Goal: Information Seeking & Learning: Find specific fact

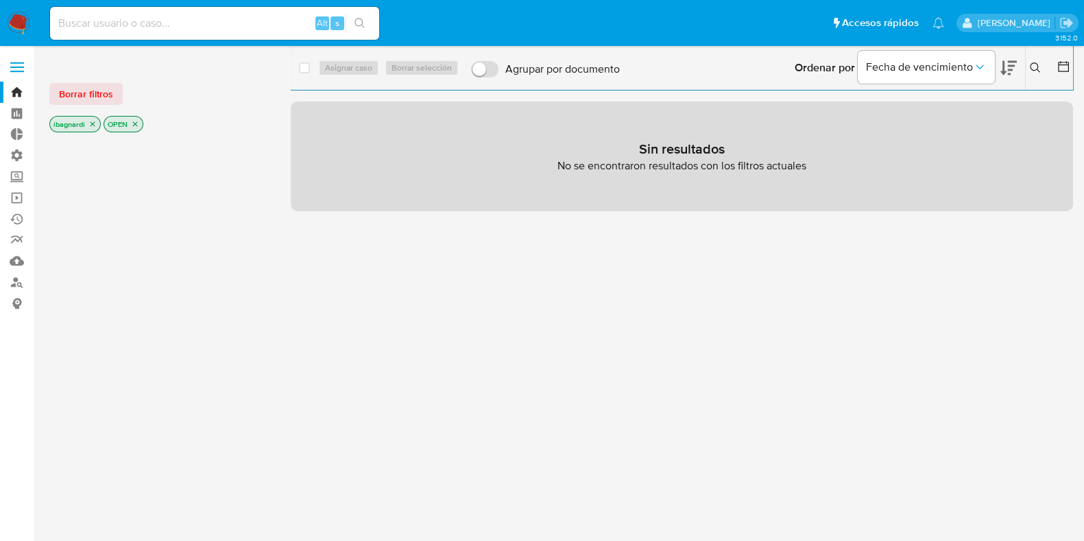
click at [130, 18] on input at bounding box center [214, 23] width 329 height 18
paste input "1824079258"
type input "1824079258"
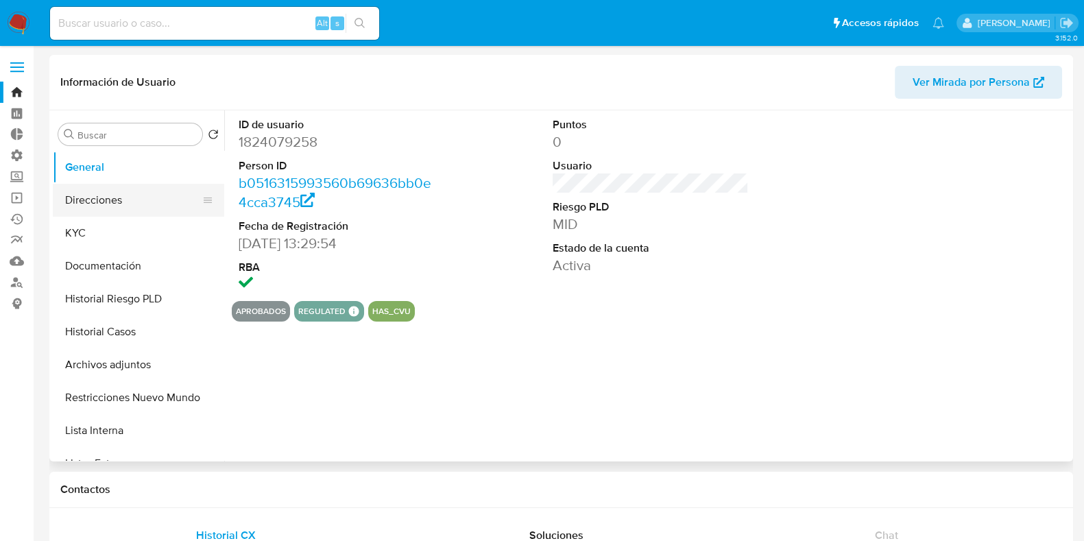
select select "10"
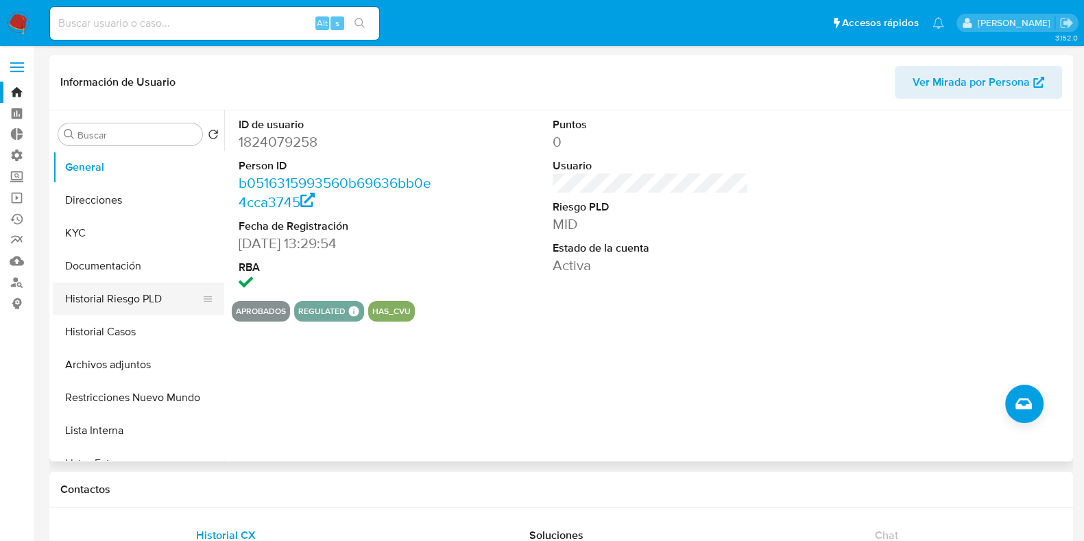
click at [146, 301] on button "Historial Riesgo PLD" at bounding box center [133, 298] width 160 height 33
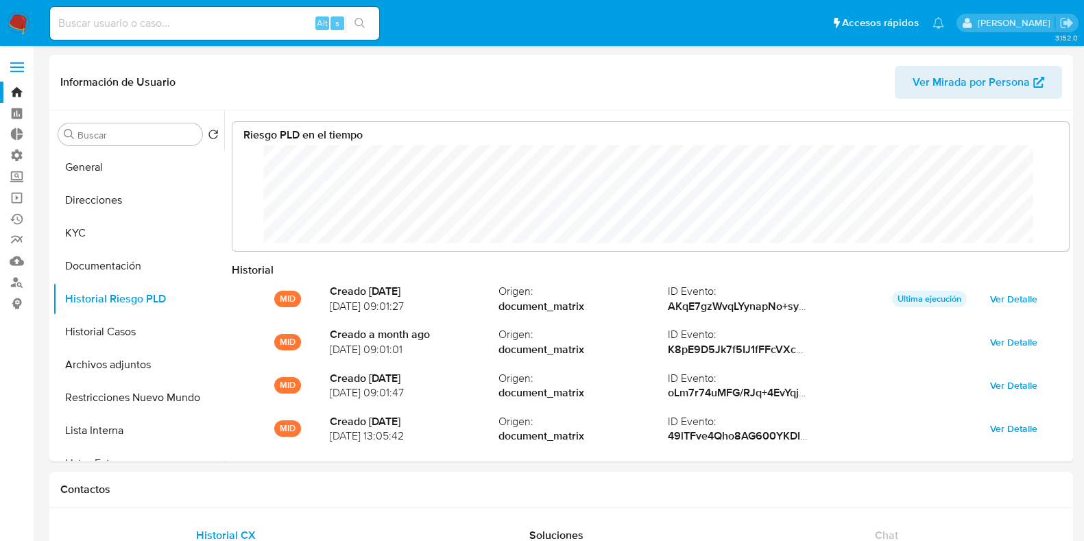
scroll to position [103, 809]
click at [113, 132] on input "Buscar" at bounding box center [136, 135] width 119 height 12
paste input "15571545"
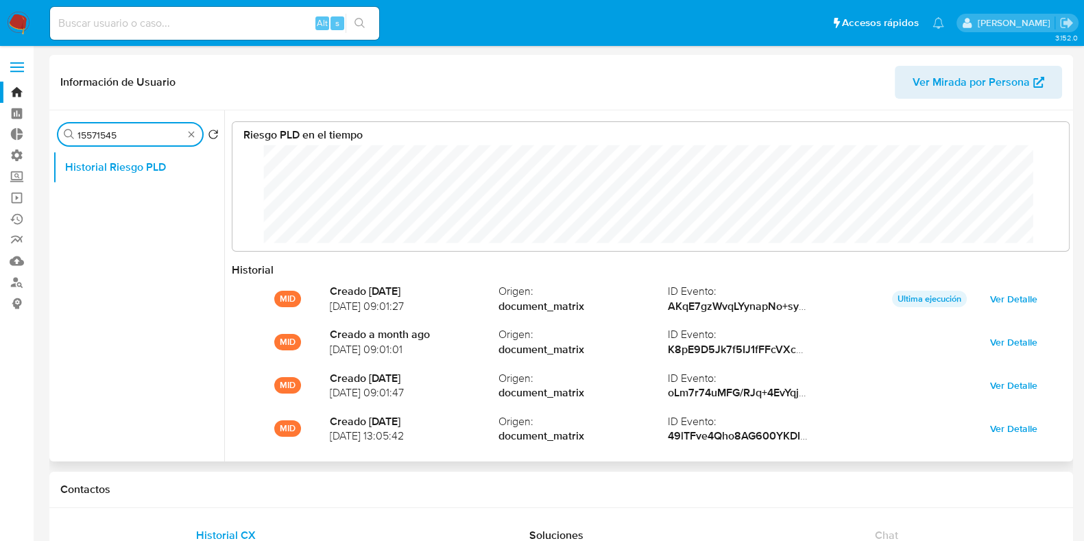
type input "15571545"
click at [141, 134] on input "15571545" at bounding box center [130, 135] width 106 height 12
drag, startPoint x: 160, startPoint y: 29, endPoint x: 154, endPoint y: 24, distance: 7.8
click at [156, 26] on input at bounding box center [214, 23] width 329 height 18
paste input "15571545"
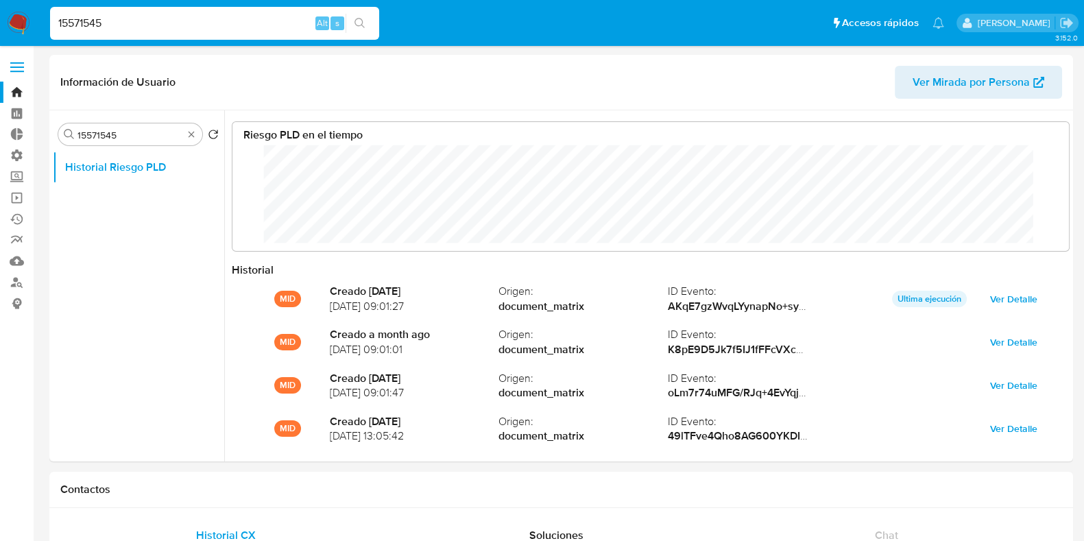
type input "15571545"
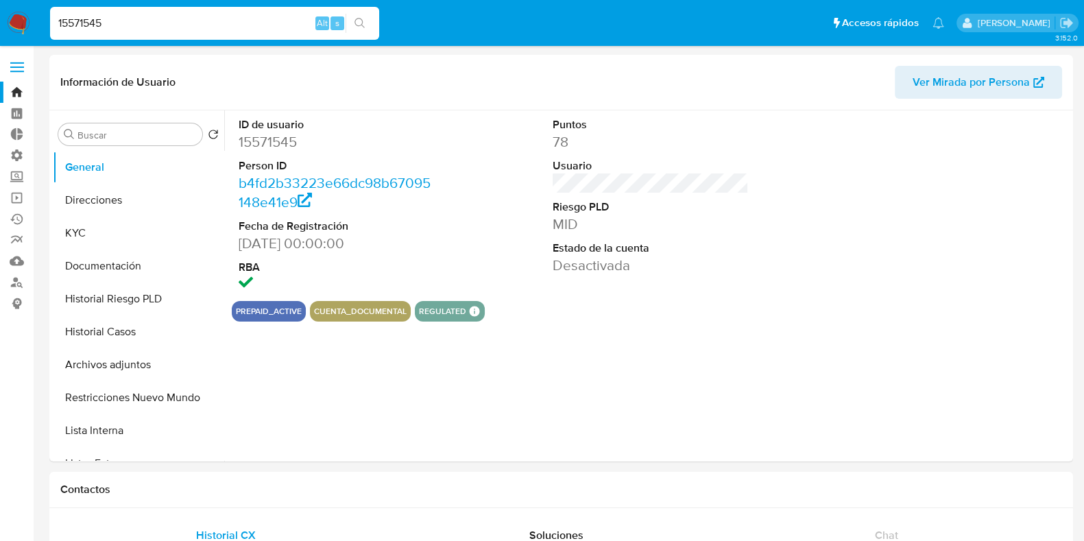
select select "10"
drag, startPoint x: 185, startPoint y: 22, endPoint x: 0, endPoint y: 37, distance: 185.7
click at [0, 37] on nav "Pausado Ver notificaciones 15571545 Alt s Accesos rápidos Presiona las siguient…" at bounding box center [542, 23] width 1084 height 46
click at [363, 27] on icon "search-icon" at bounding box center [359, 23] width 11 height 11
click at [120, 180] on button "General" at bounding box center [133, 167] width 160 height 33
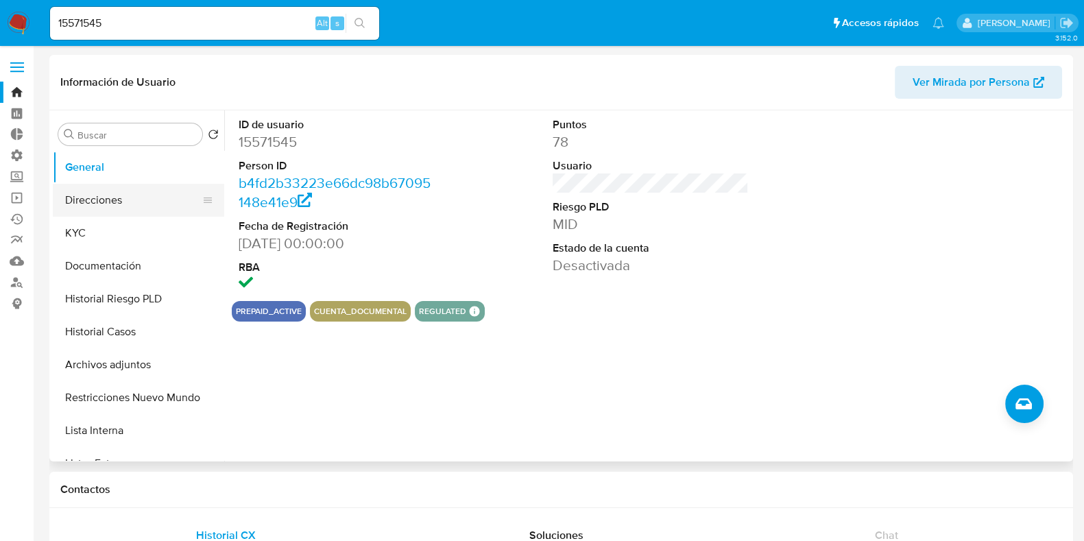
click at [133, 202] on button "Direcciones" at bounding box center [133, 200] width 160 height 33
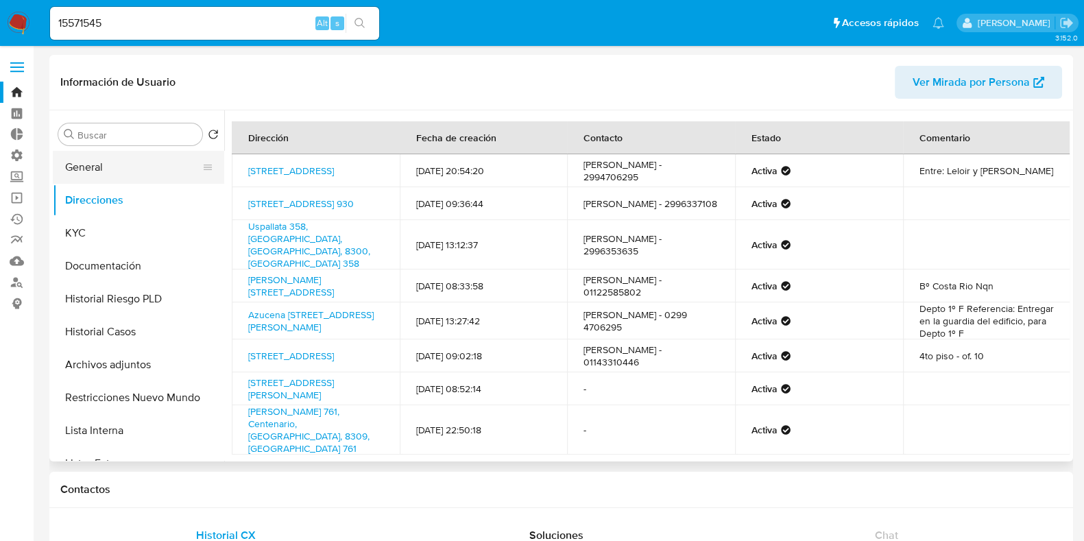
click at [142, 176] on button "General" at bounding box center [133, 167] width 160 height 33
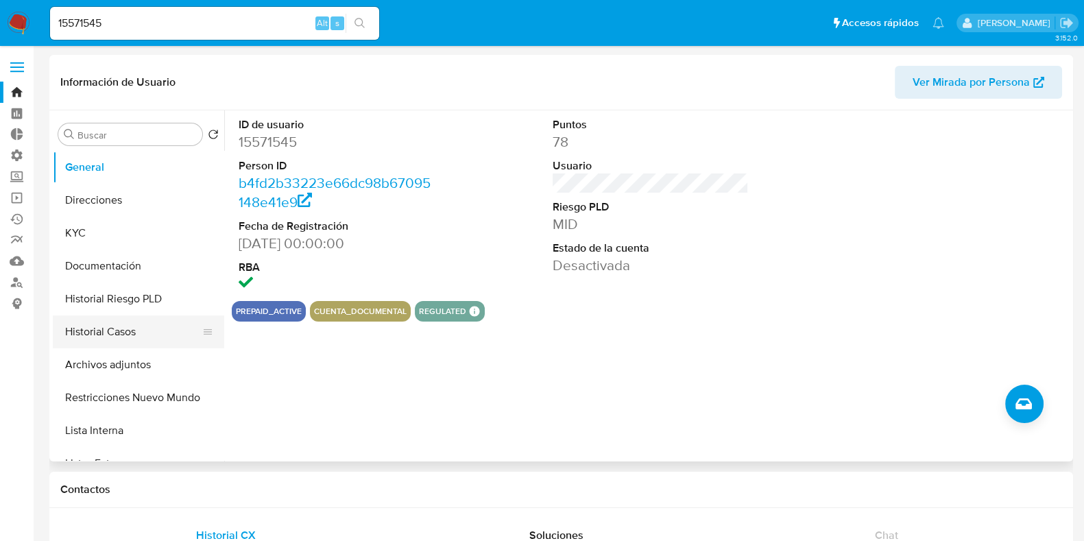
click at [127, 340] on button "Historial Casos" at bounding box center [133, 331] width 160 height 33
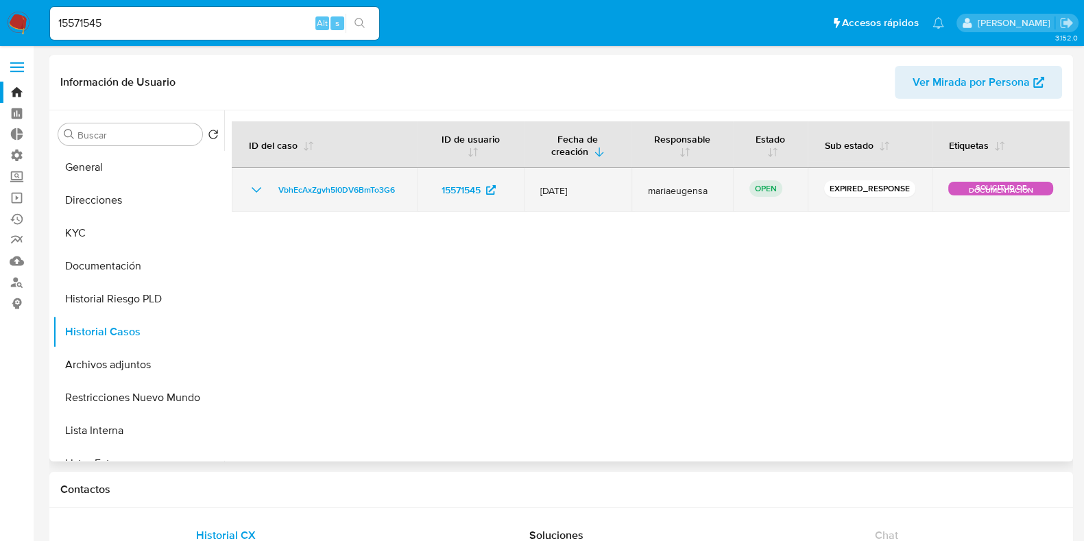
click at [254, 189] on icon "Mostrar/Ocultar" at bounding box center [257, 189] width 10 height 5
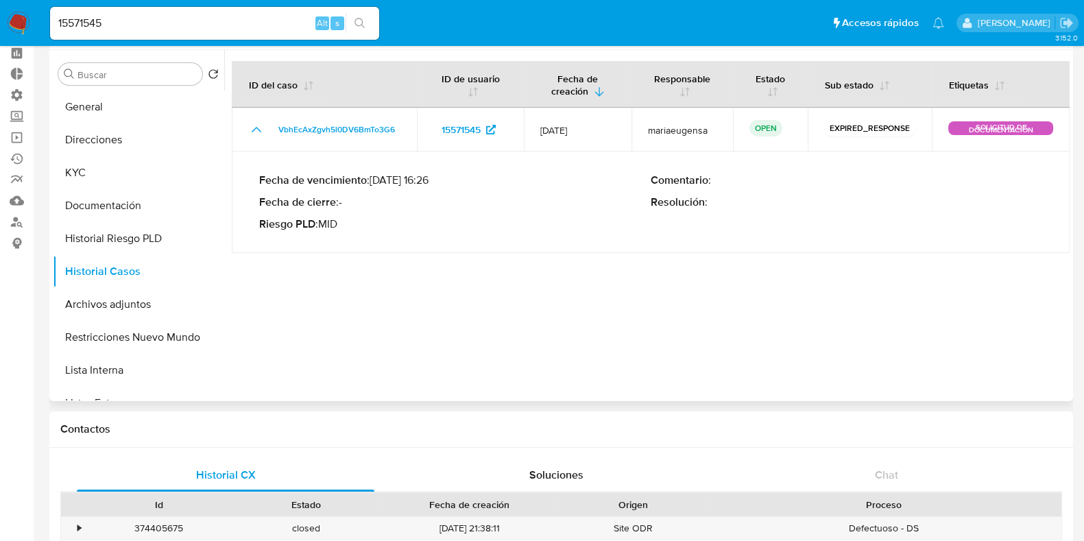
scroll to position [85, 0]
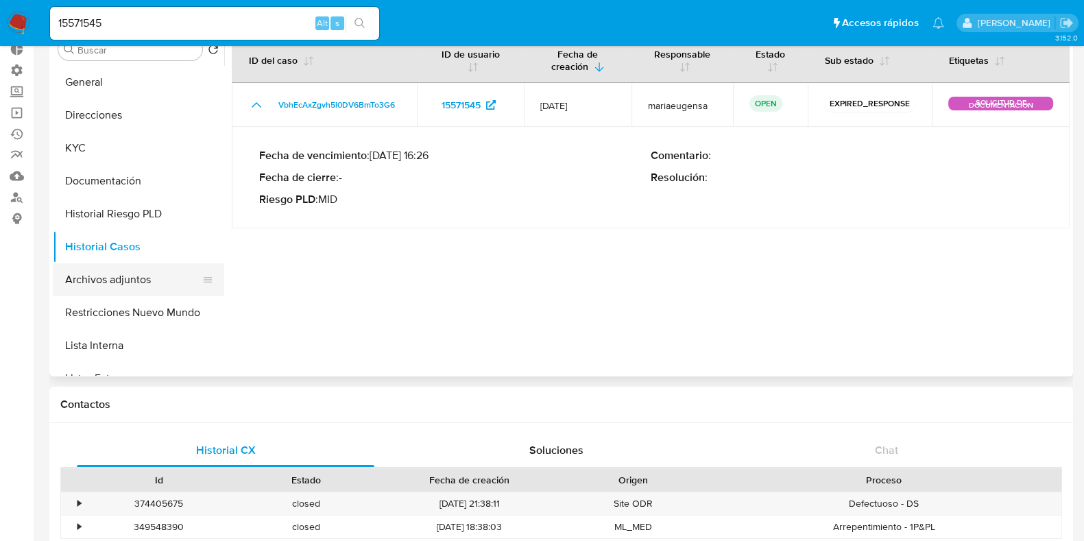
click at [152, 277] on button "Archivos adjuntos" at bounding box center [133, 279] width 160 height 33
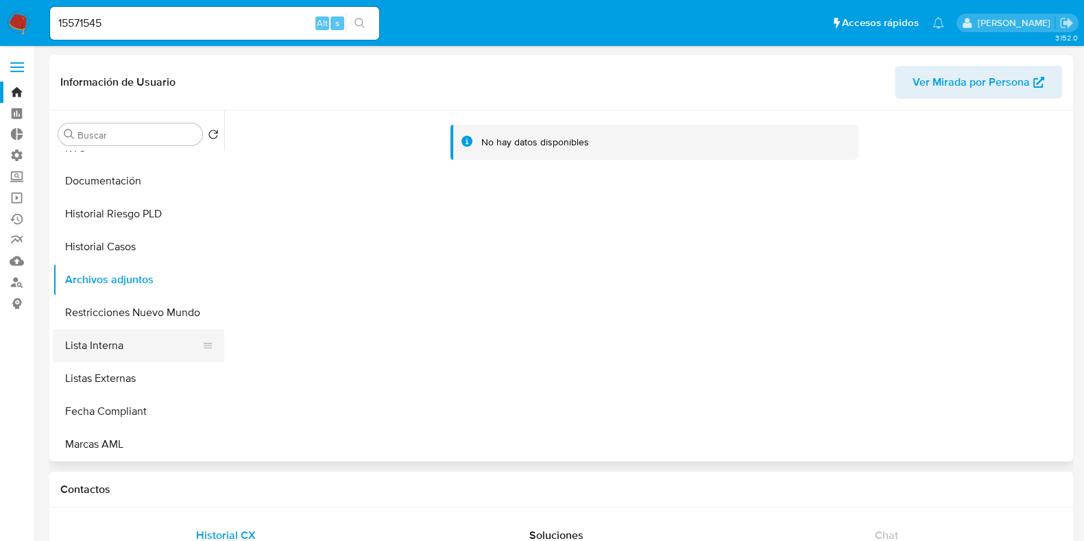
click at [90, 350] on button "Lista Interna" at bounding box center [133, 345] width 160 height 33
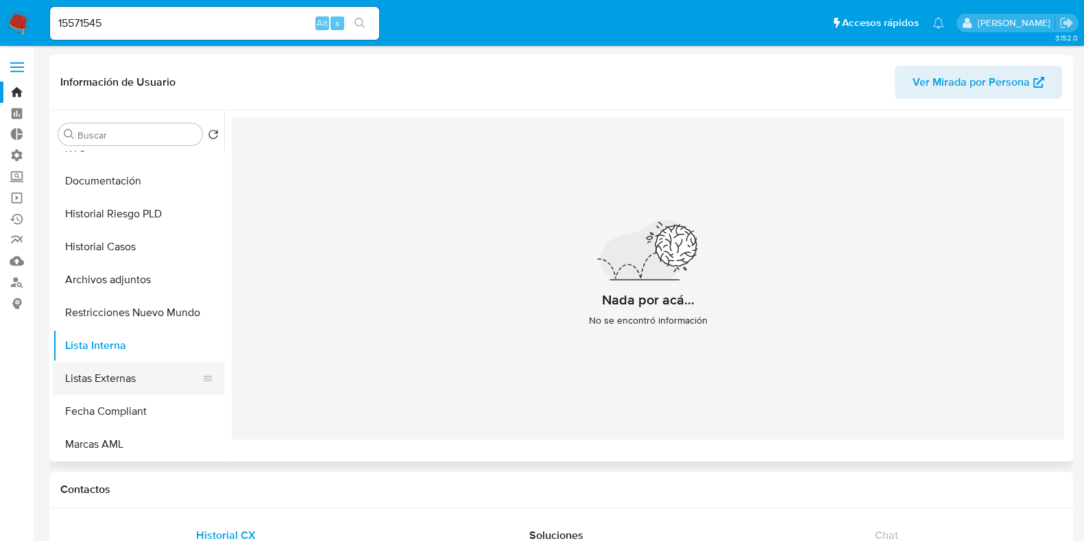
click at [101, 375] on button "Listas Externas" at bounding box center [133, 378] width 160 height 33
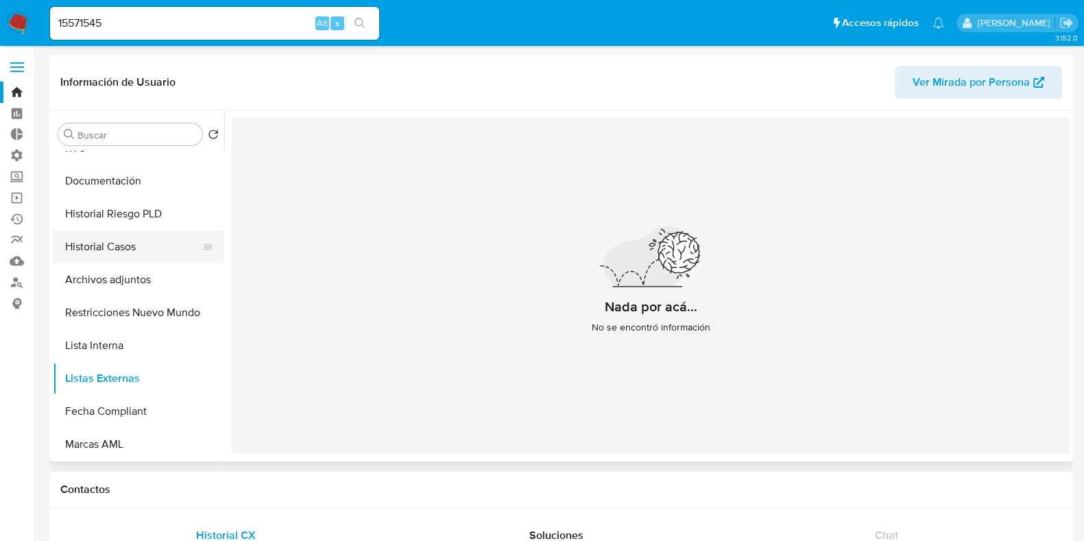
click at [134, 245] on button "Historial Casos" at bounding box center [133, 246] width 160 height 33
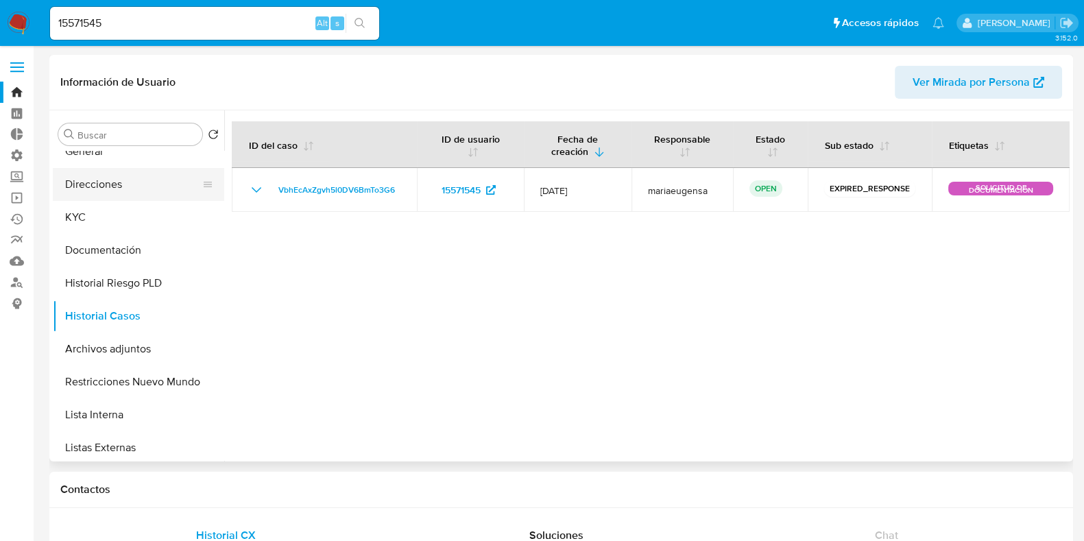
scroll to position [0, 0]
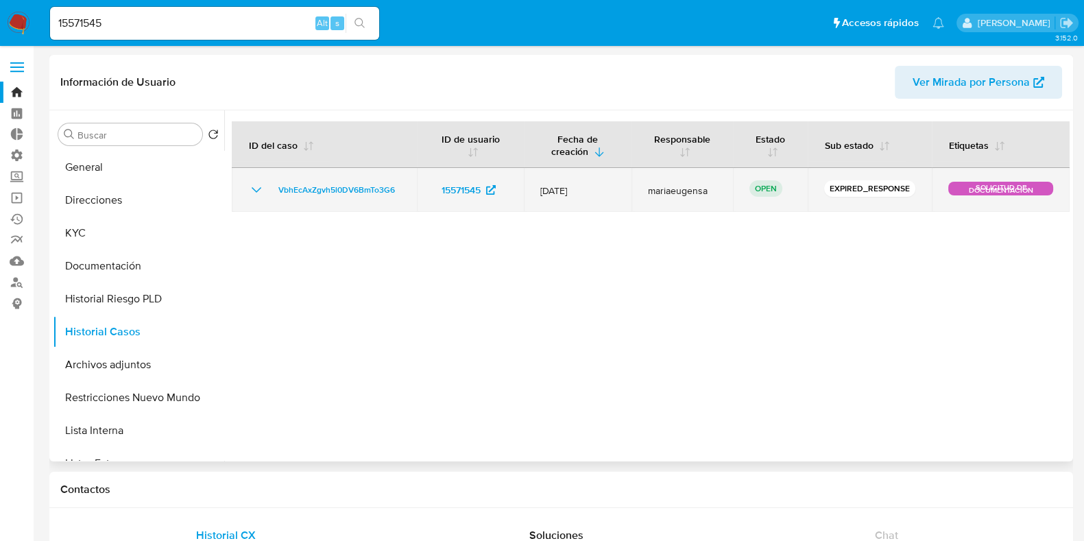
click at [253, 190] on icon "Mostrar/Ocultar" at bounding box center [256, 190] width 16 height 16
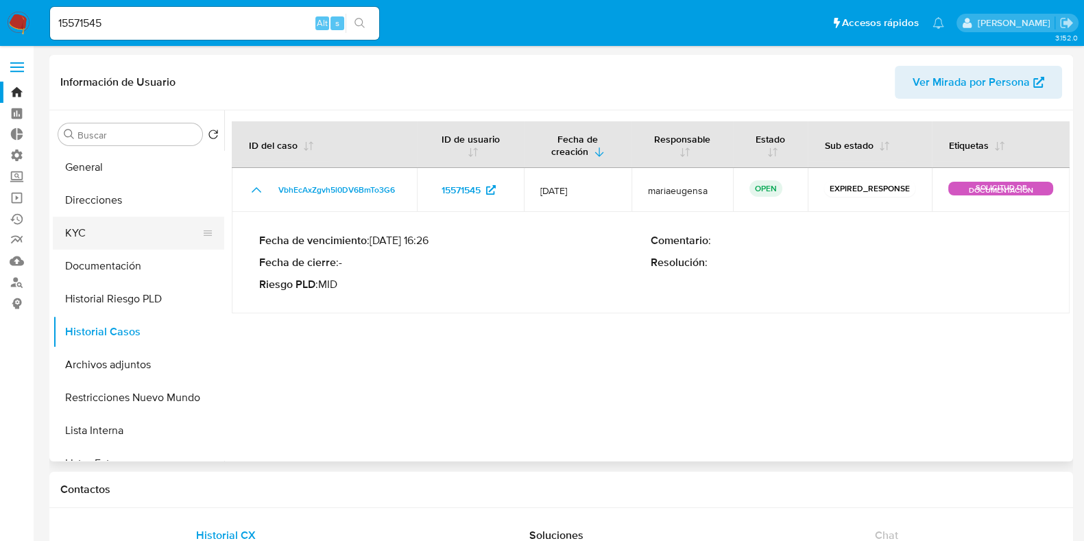
click at [156, 230] on button "KYC" at bounding box center [133, 233] width 160 height 33
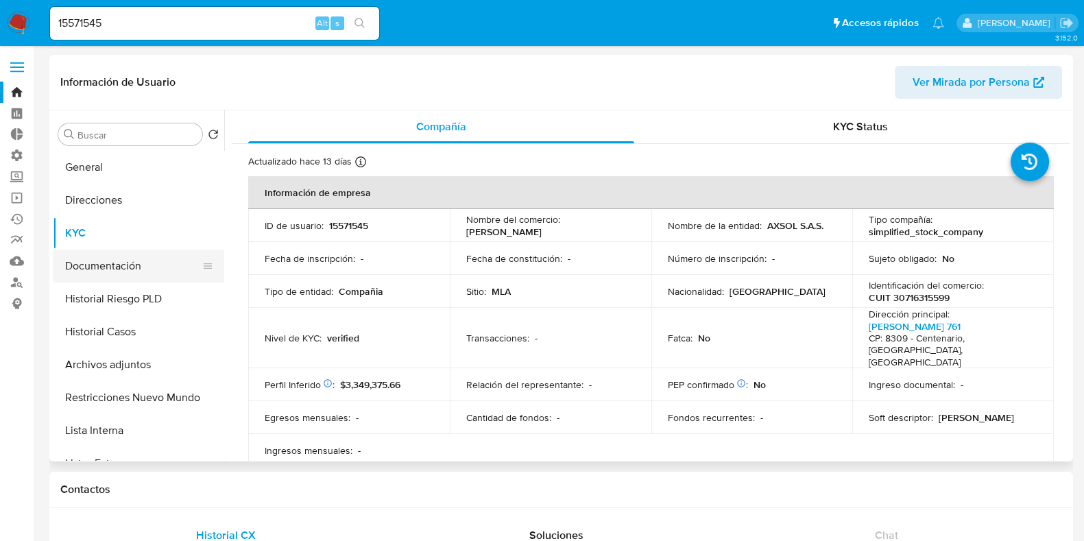
click at [133, 264] on button "Documentación" at bounding box center [133, 266] width 160 height 33
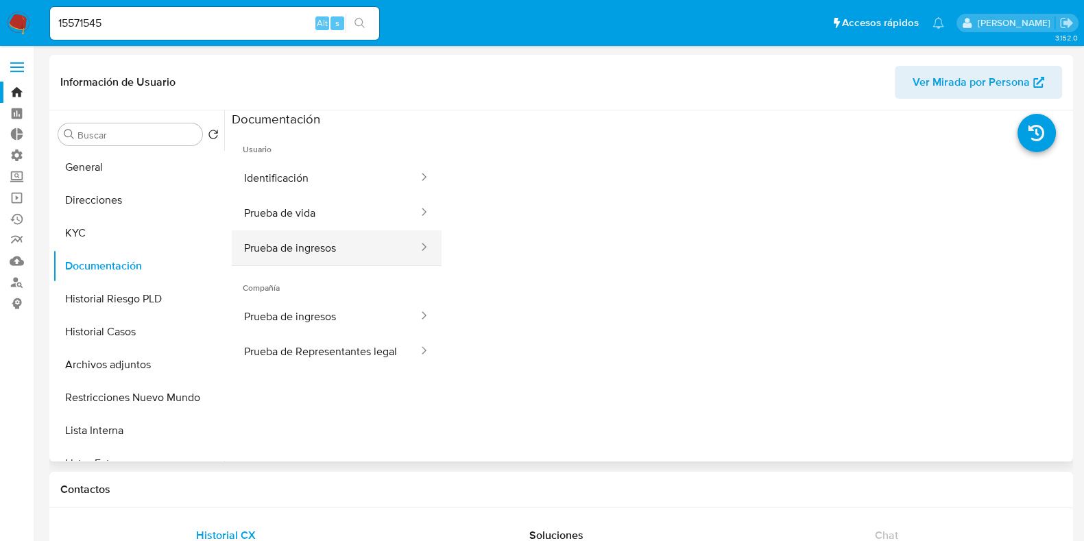
click at [301, 243] on button "Prueba de ingresos" at bounding box center [326, 247] width 188 height 35
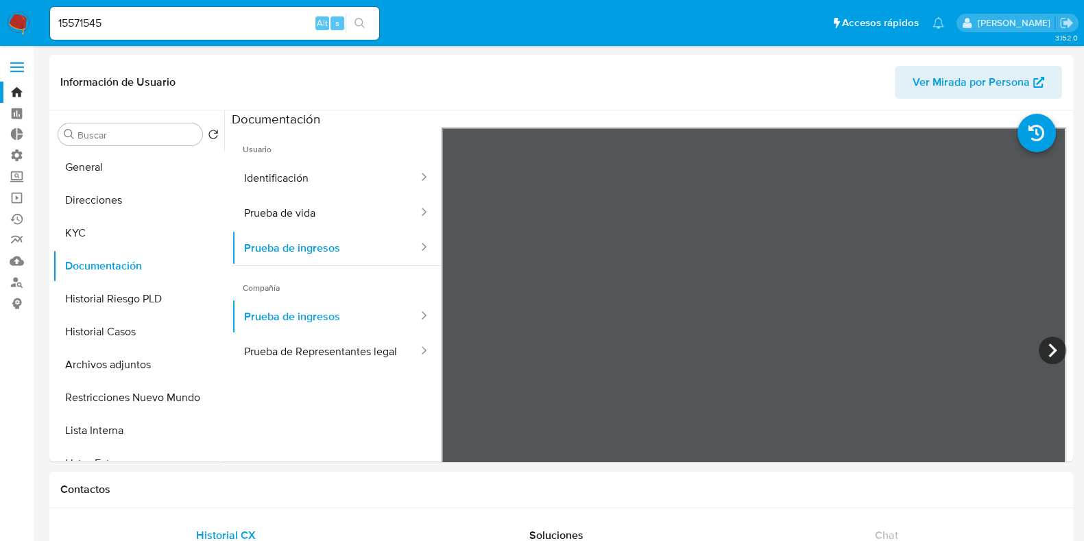
drag, startPoint x: 176, startPoint y: 19, endPoint x: 18, endPoint y: 45, distance: 159.8
click at [0, 46] on nav "Pausado Ver notificaciones 15571545 Alt s Accesos rápidos Presiona las siguient…" at bounding box center [542, 23] width 1084 height 46
paste input "589005063"
type input "589005063"
click at [360, 23] on icon "search-icon" at bounding box center [359, 23] width 11 height 11
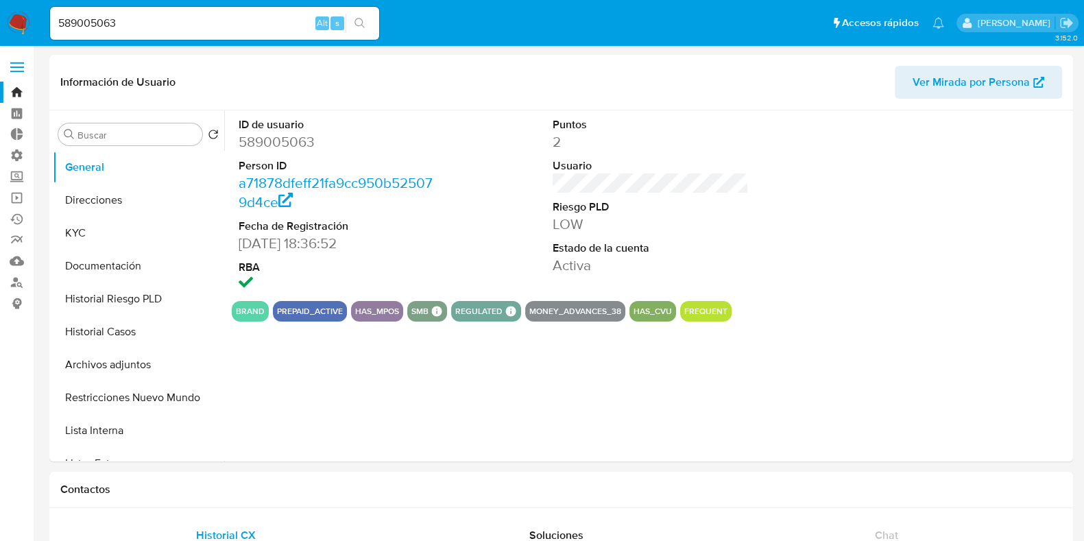
select select "10"
click at [121, 267] on button "Documentación" at bounding box center [133, 266] width 160 height 33
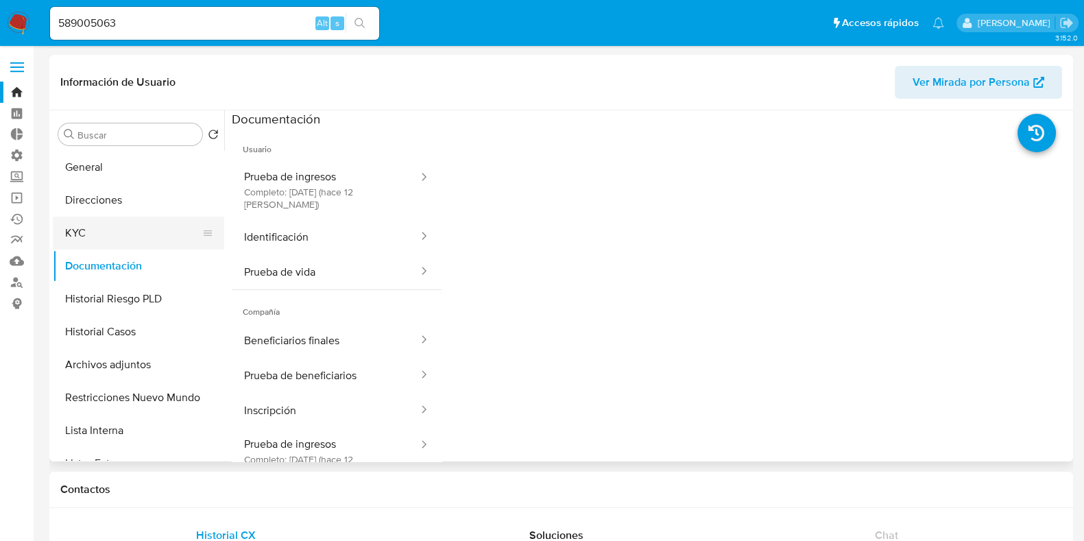
click at [125, 236] on button "KYC" at bounding box center [133, 233] width 160 height 33
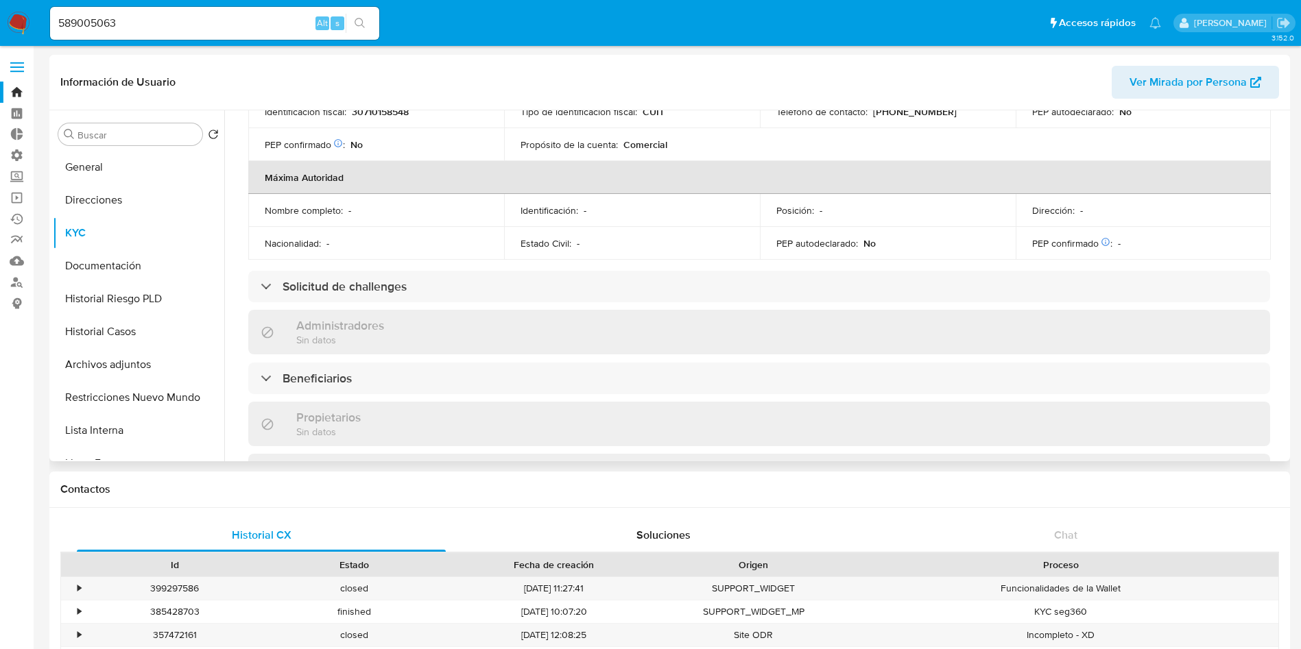
scroll to position [617, 0]
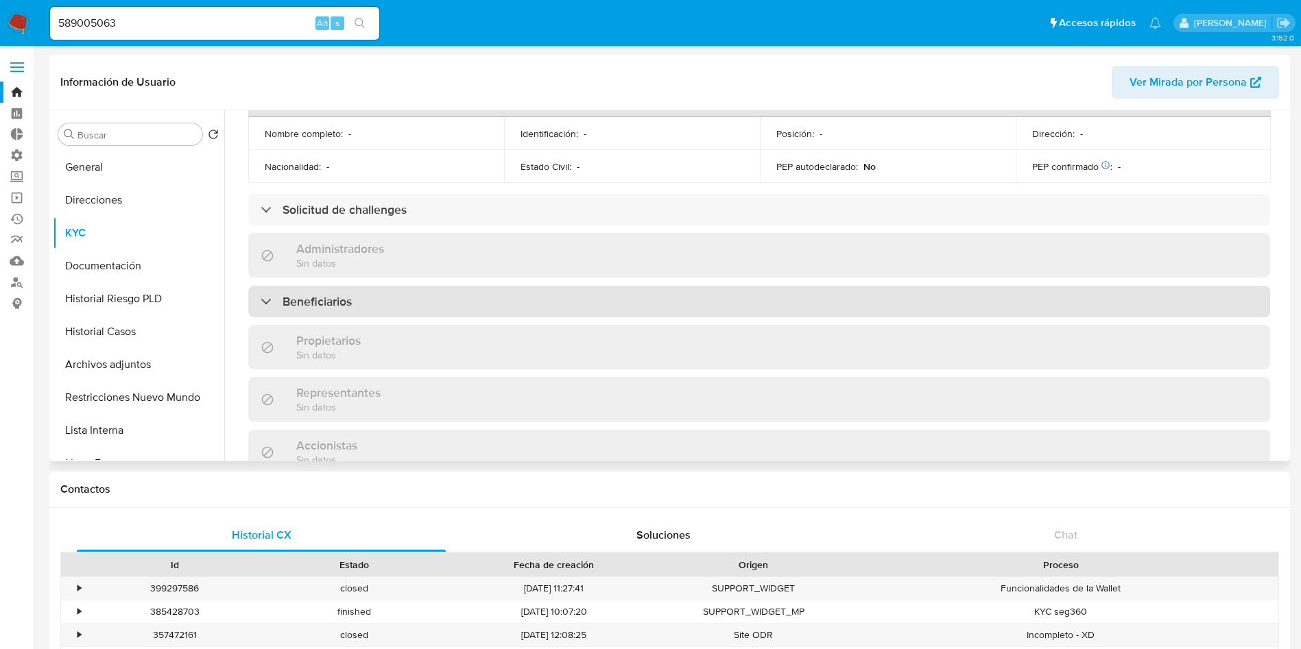
click at [461, 286] on div "Beneficiarios" at bounding box center [759, 302] width 1022 height 32
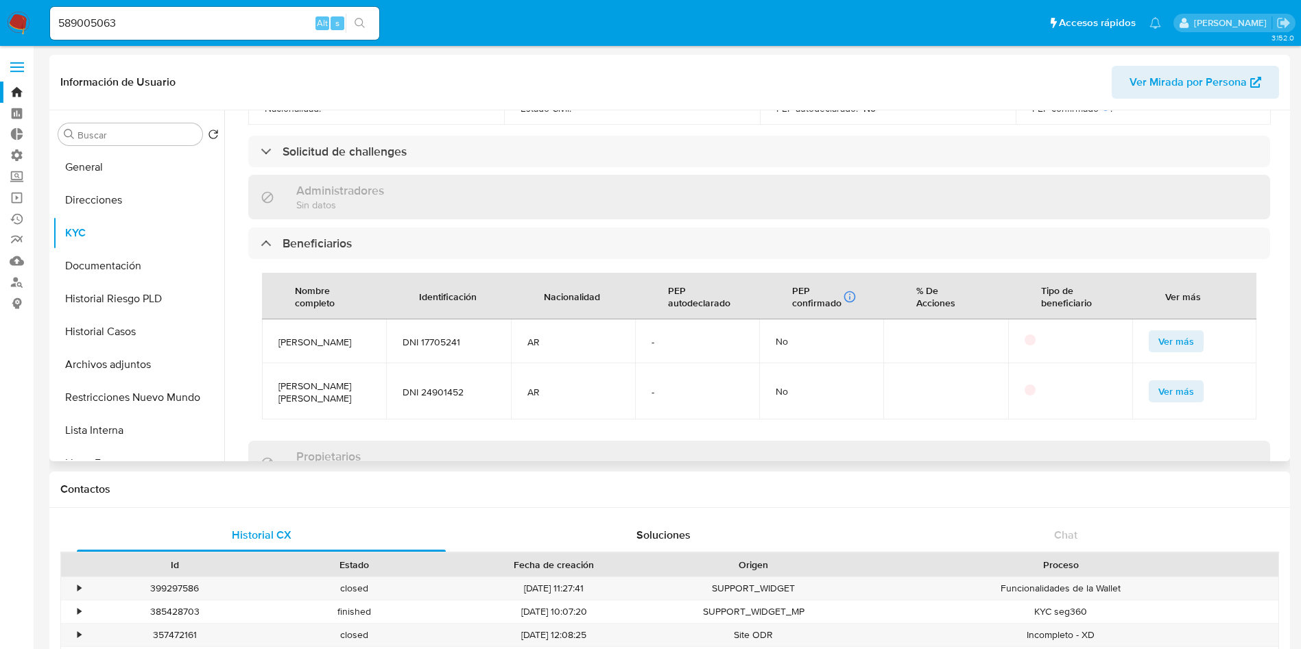
scroll to position [720, 0]
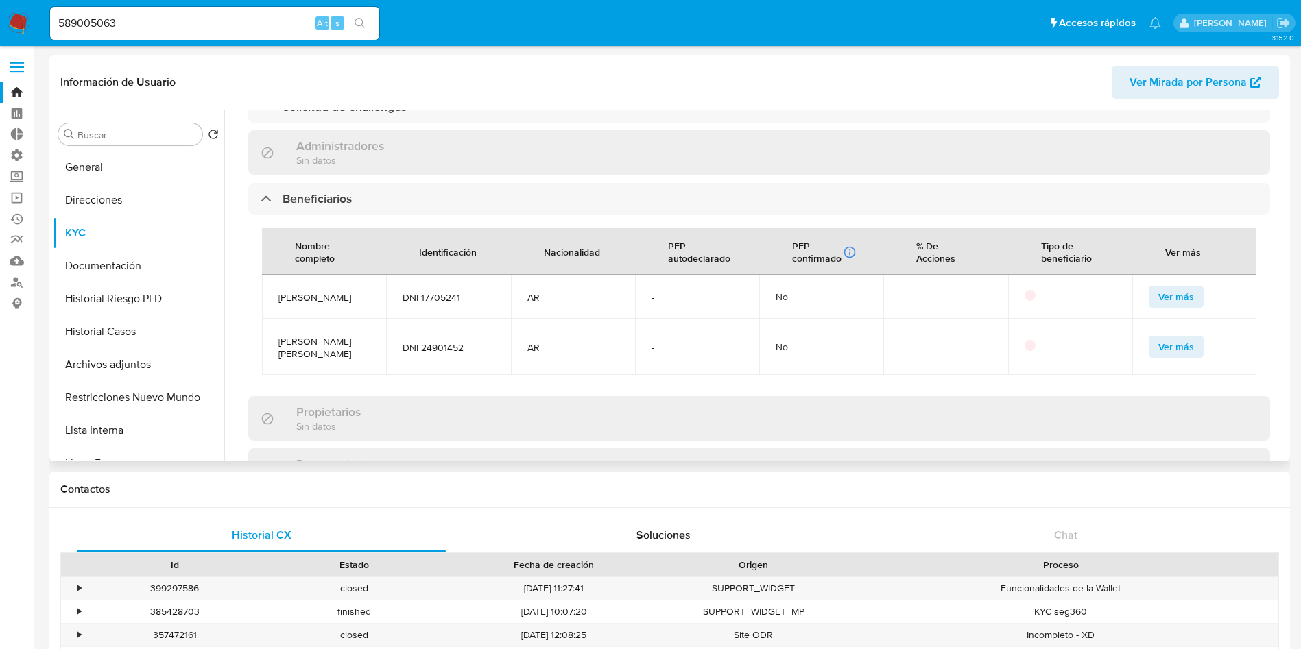
click at [1096, 286] on button "Ver más" at bounding box center [1175, 297] width 55 height 22
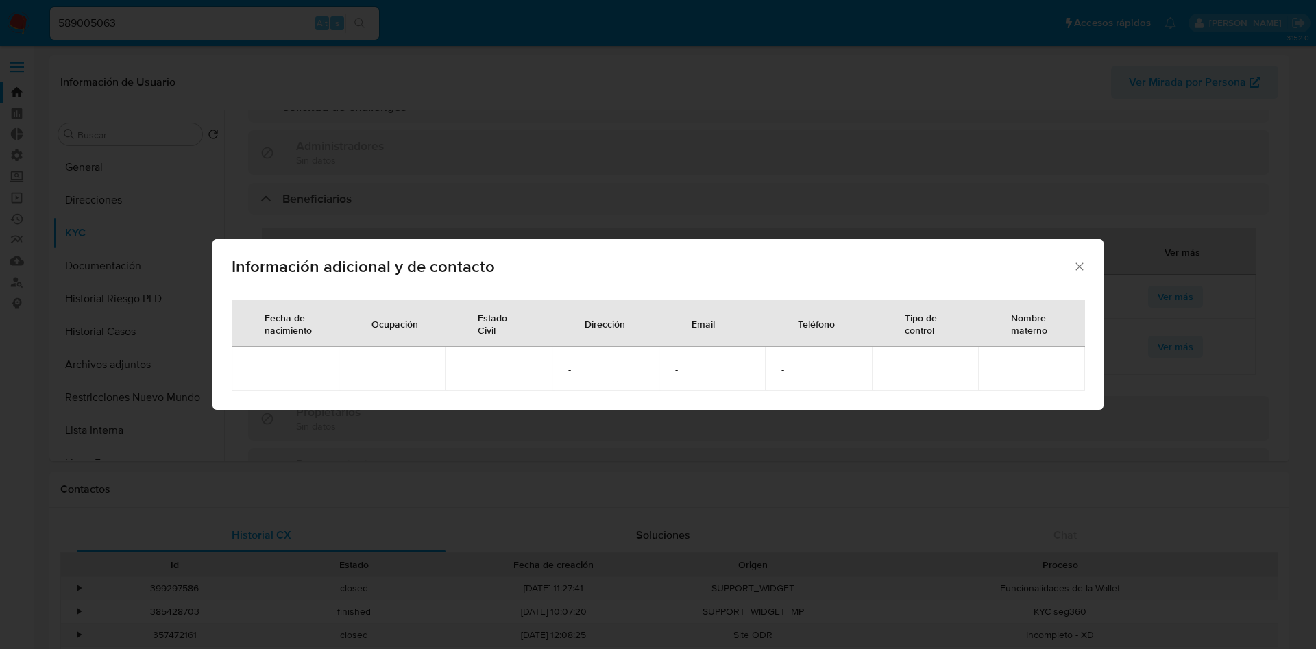
click at [1082, 269] on icon "Cerrar" at bounding box center [1080, 267] width 14 height 14
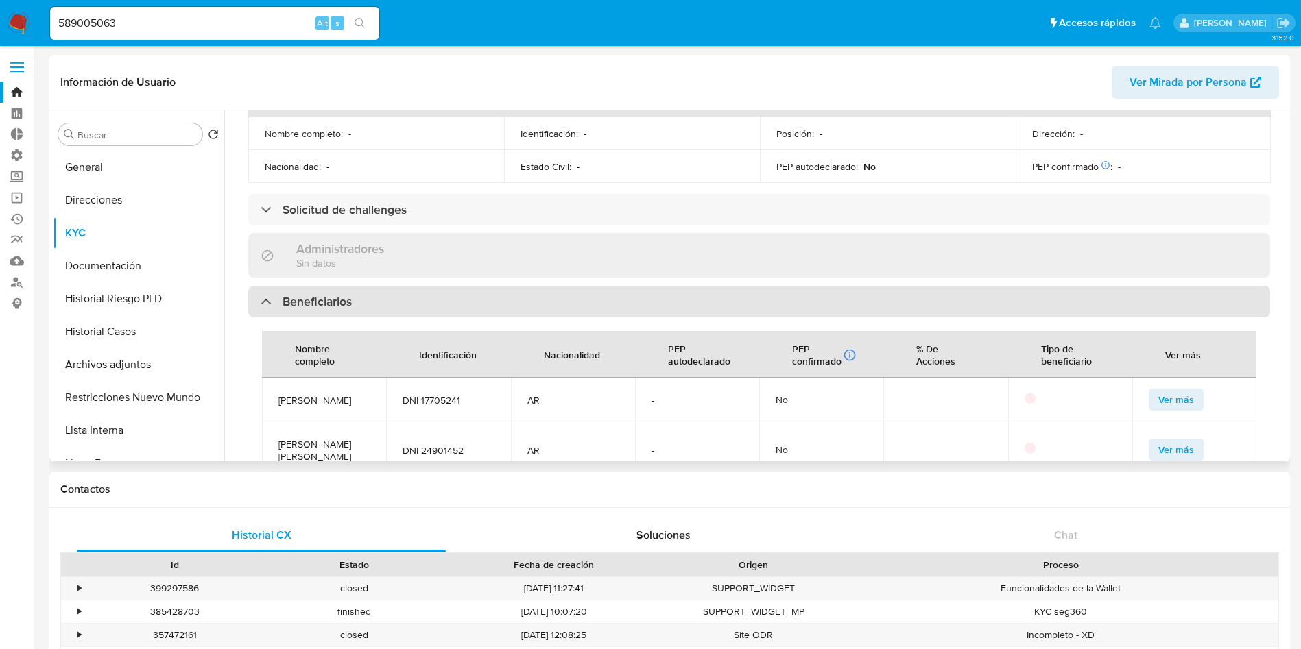
scroll to position [411, 0]
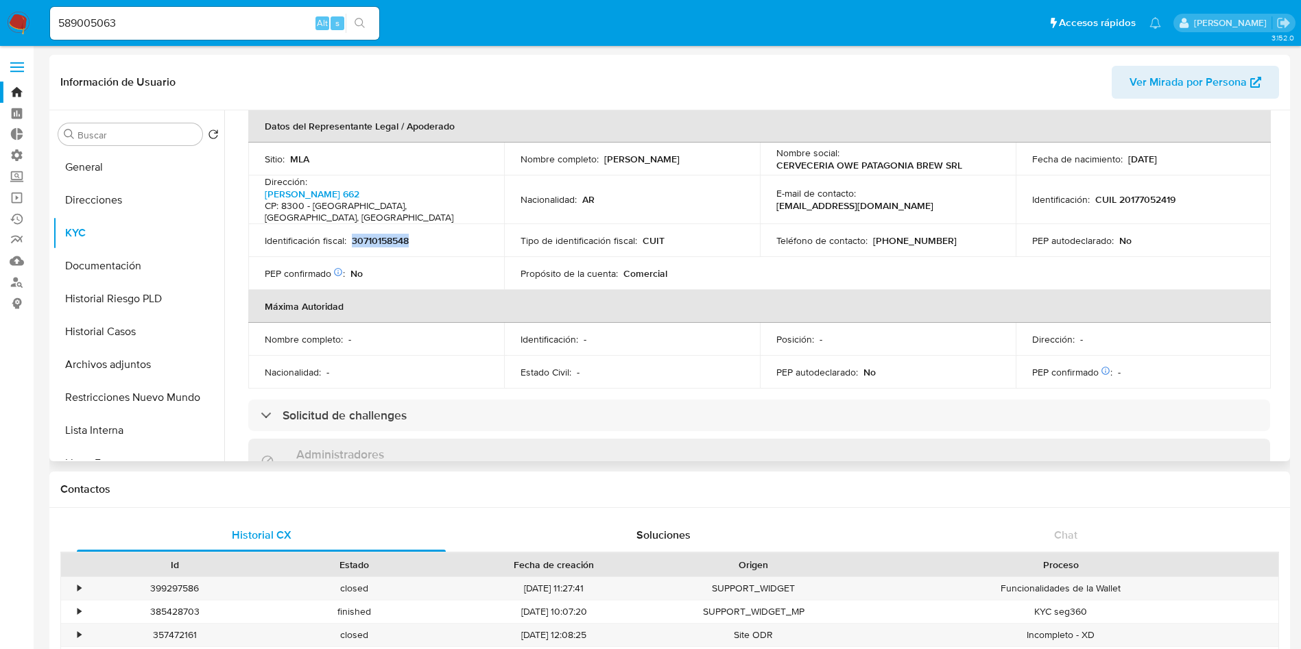
drag, startPoint x: 448, startPoint y: 215, endPoint x: 352, endPoint y: 219, distance: 95.4
click at [352, 234] on div "Identificación fiscal : 30710158548" at bounding box center [376, 240] width 223 height 12
copy p "30710158548"
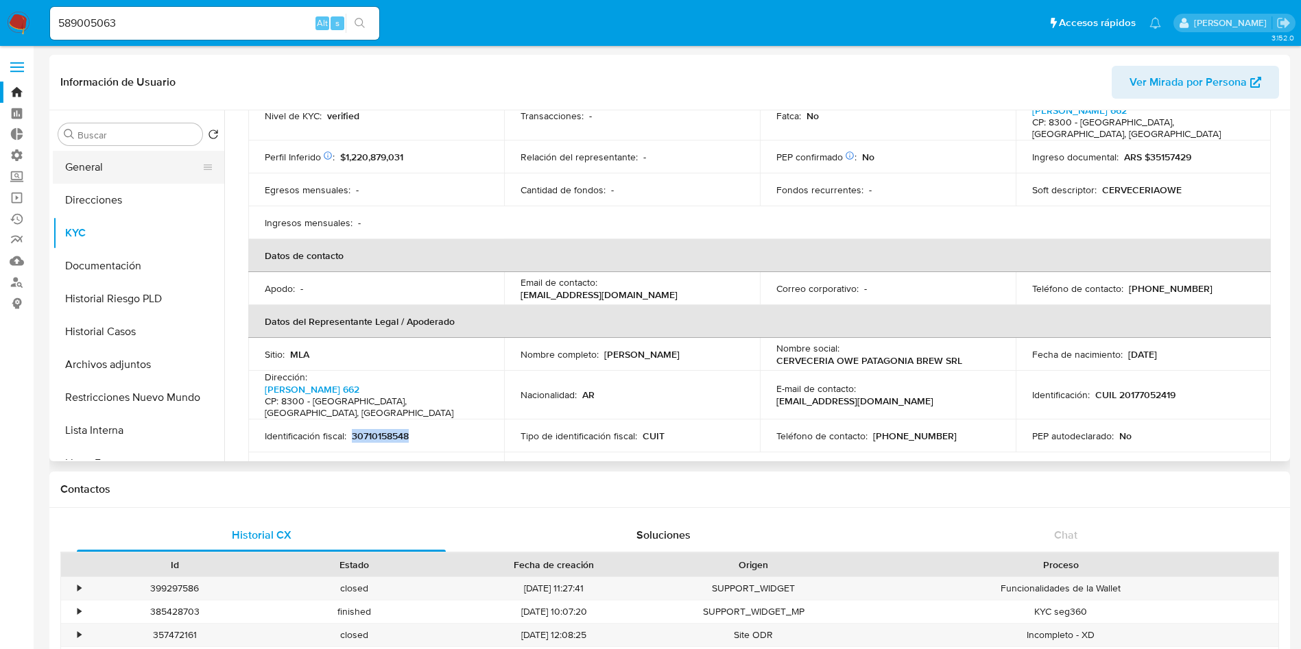
scroll to position [0, 0]
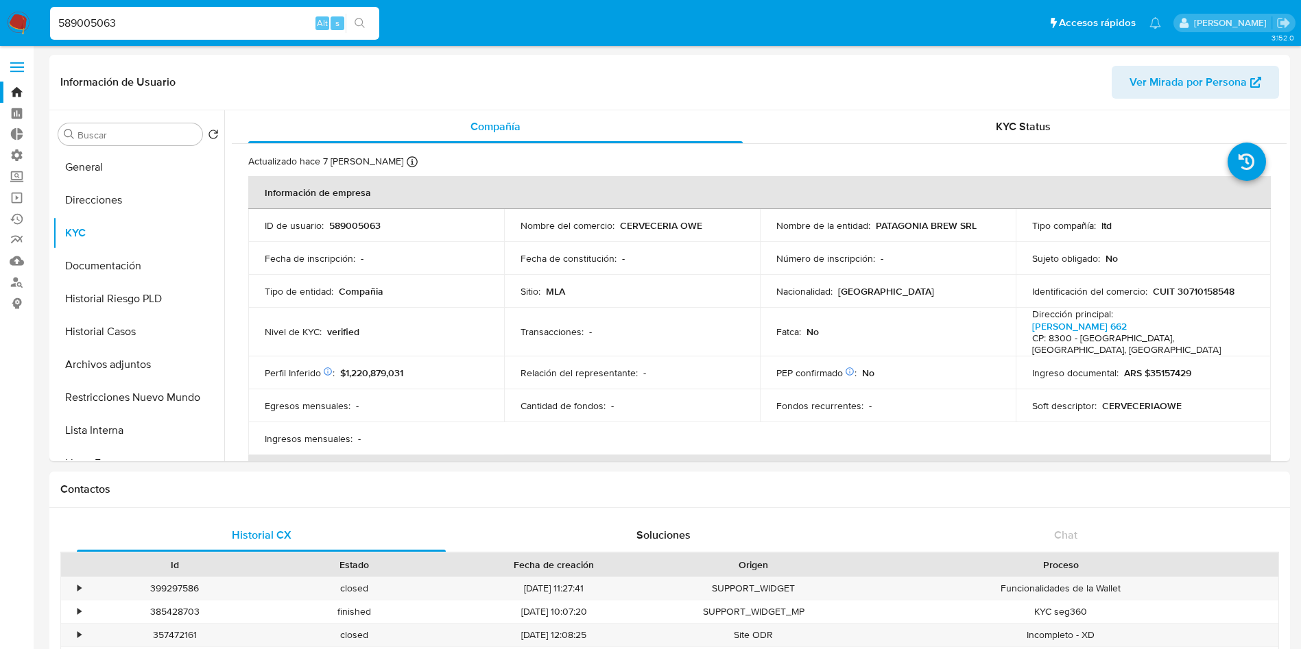
drag, startPoint x: 202, startPoint y: 28, endPoint x: 0, endPoint y: 29, distance: 202.2
click at [0, 29] on nav "Pausado Ver notificaciones 589005063 Alt s Accesos rápidos Presiona las siguien…" at bounding box center [650, 23] width 1301 height 46
drag, startPoint x: 18, startPoint y: 282, endPoint x: 77, endPoint y: 258, distance: 64.3
click at [18, 282] on link "Buscador de personas" at bounding box center [81, 281] width 163 height 21
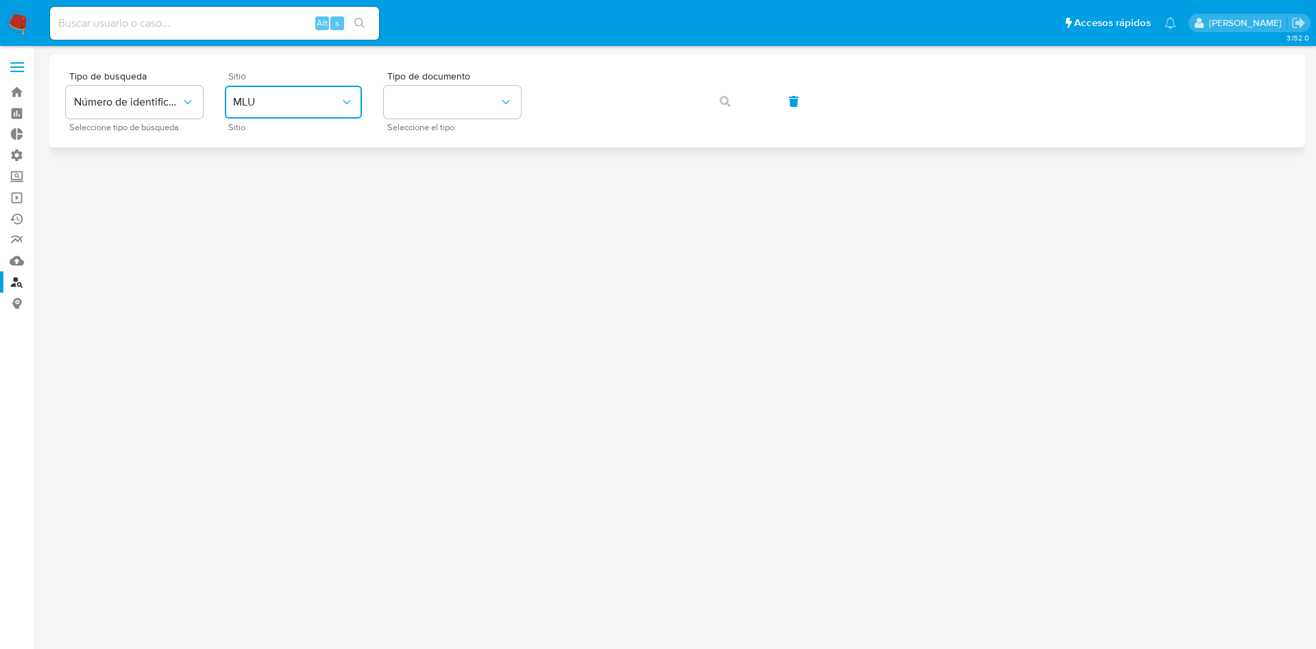
click at [296, 110] on button "MLU" at bounding box center [293, 102] width 137 height 33
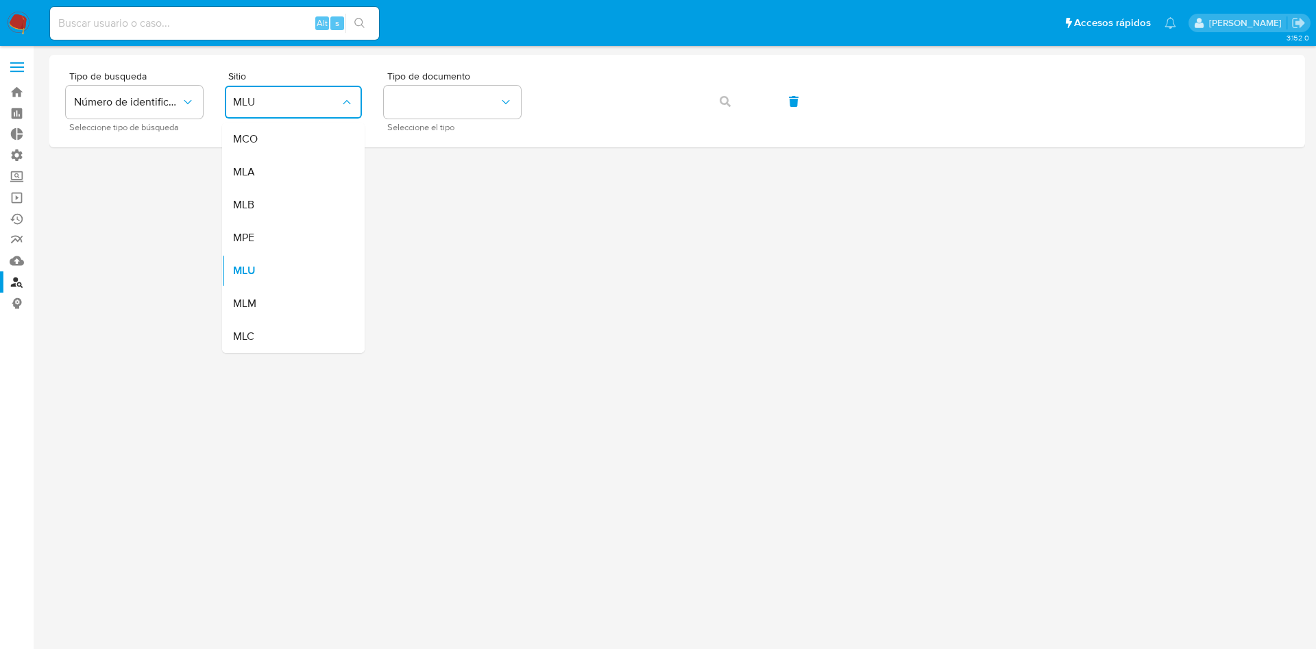
click at [278, 167] on div "MLA" at bounding box center [289, 172] width 112 height 33
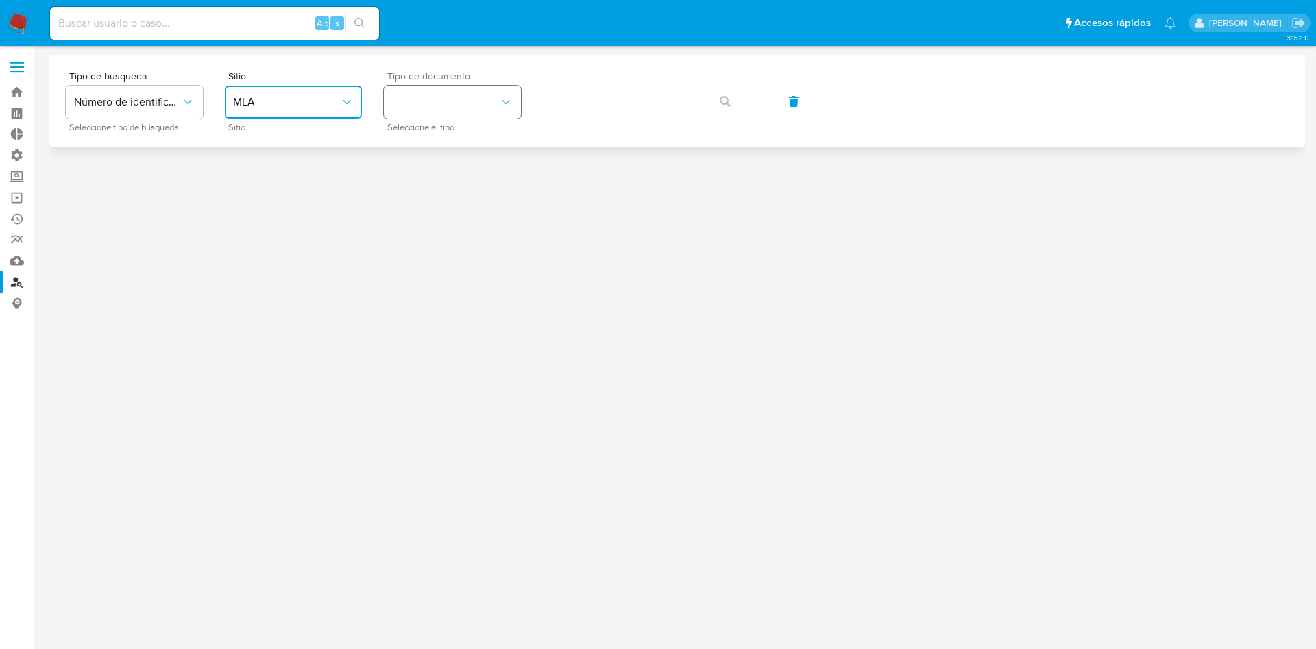
click at [445, 106] on button "identificationType" at bounding box center [452, 102] width 137 height 33
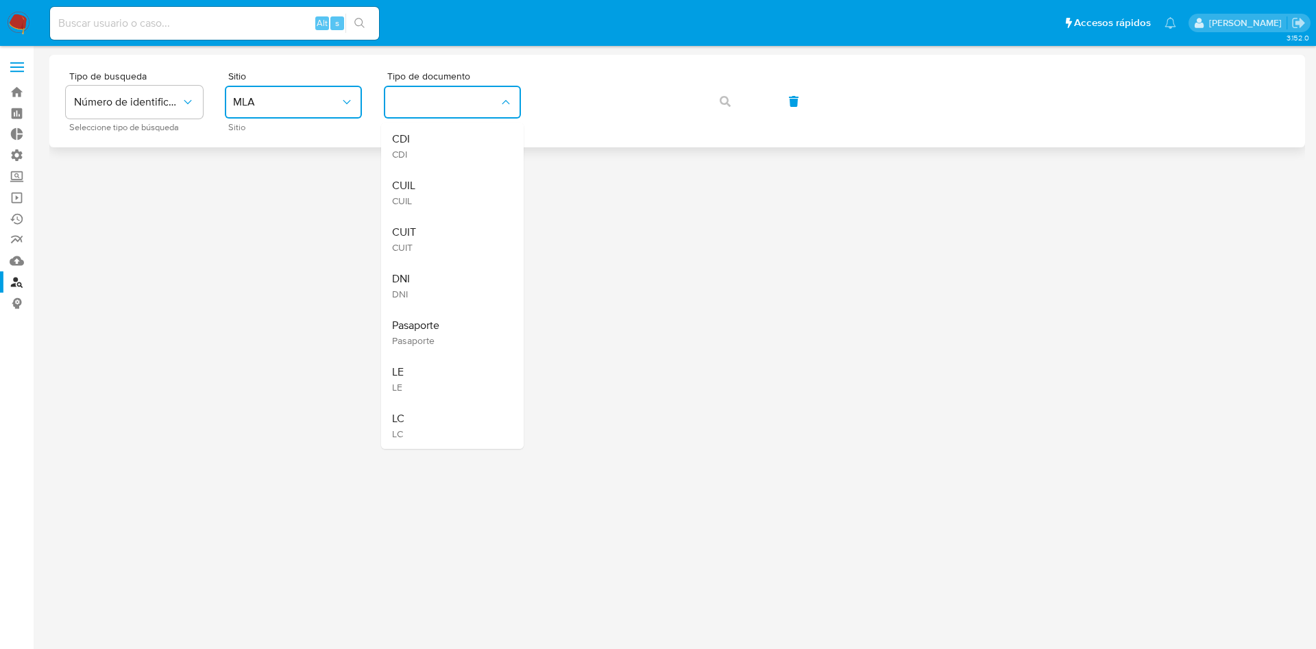
drag, startPoint x: 450, startPoint y: 231, endPoint x: 559, endPoint y: 140, distance: 142.6
click at [449, 229] on div "CUIT CUIT" at bounding box center [448, 239] width 112 height 47
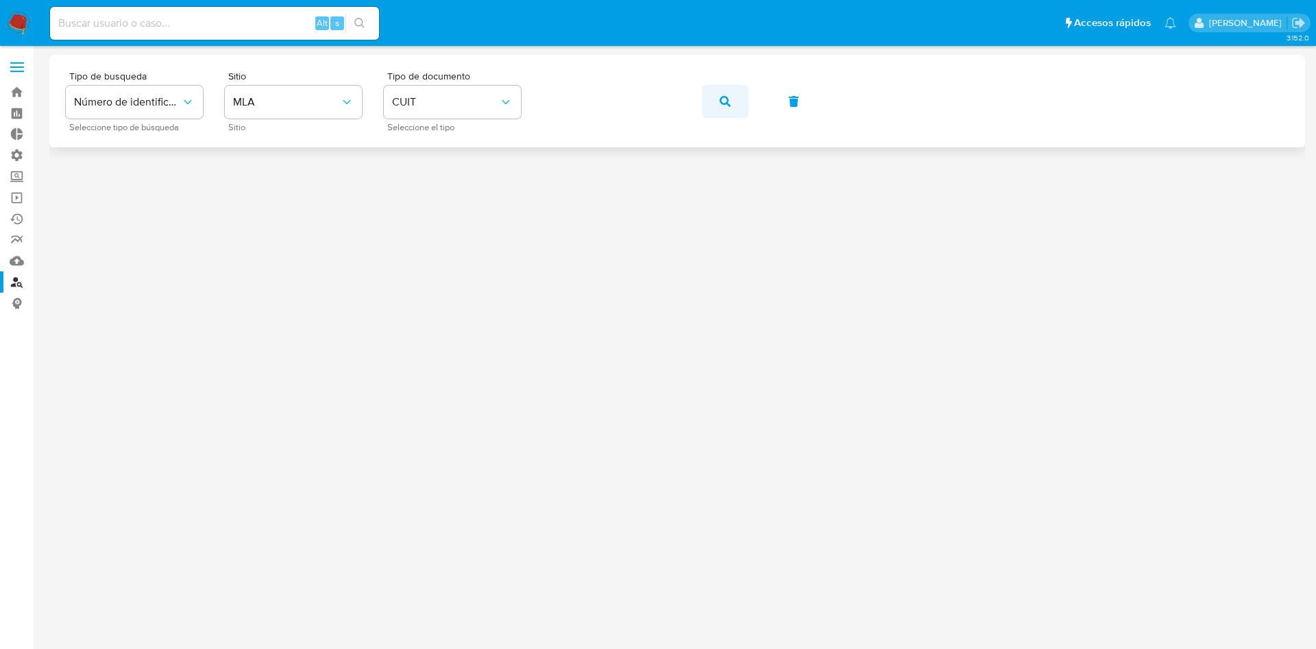
click at [732, 101] on button "button" at bounding box center [725, 101] width 47 height 33
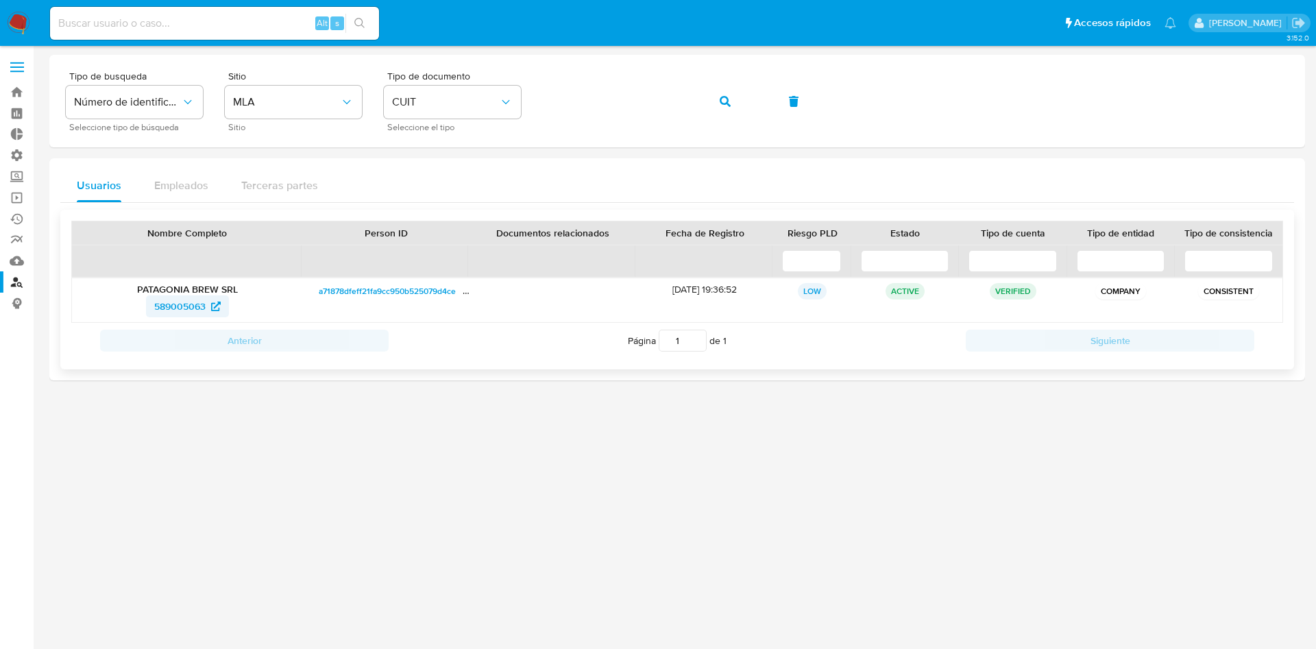
click at [190, 309] on span "589005063" at bounding box center [179, 306] width 51 height 22
click at [469, 105] on span "CUIT" at bounding box center [445, 102] width 107 height 14
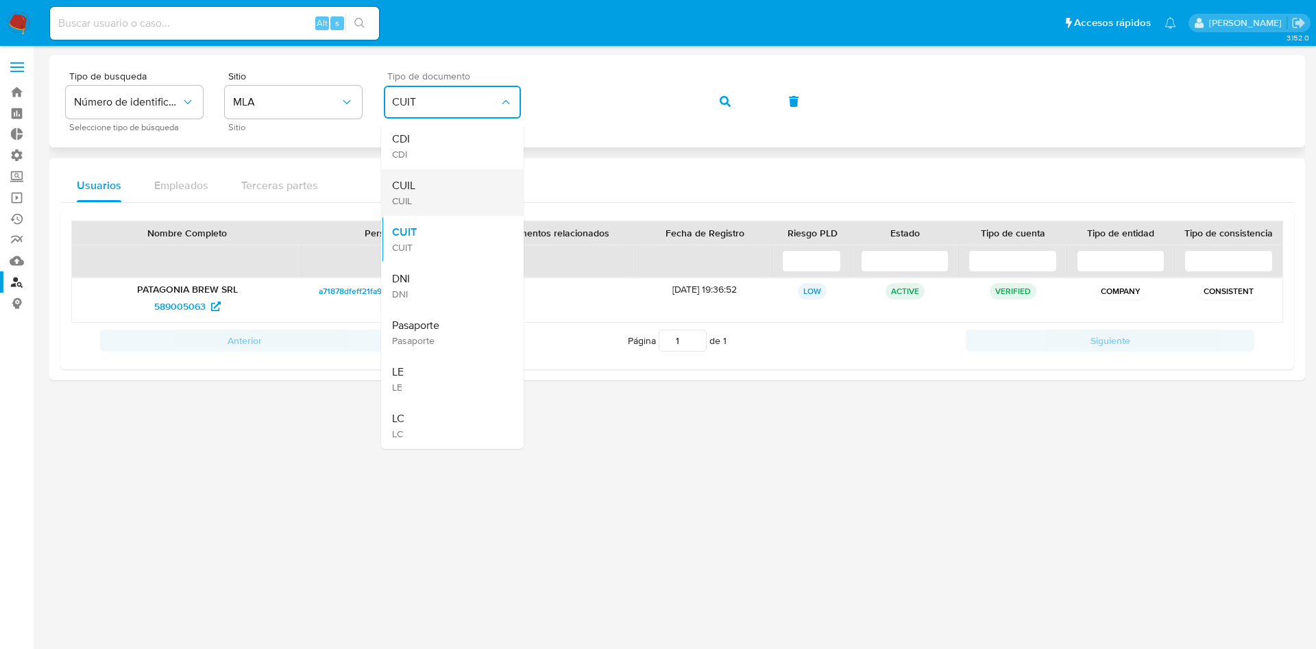
click at [455, 193] on div "CUIL CUIL" at bounding box center [448, 192] width 112 height 47
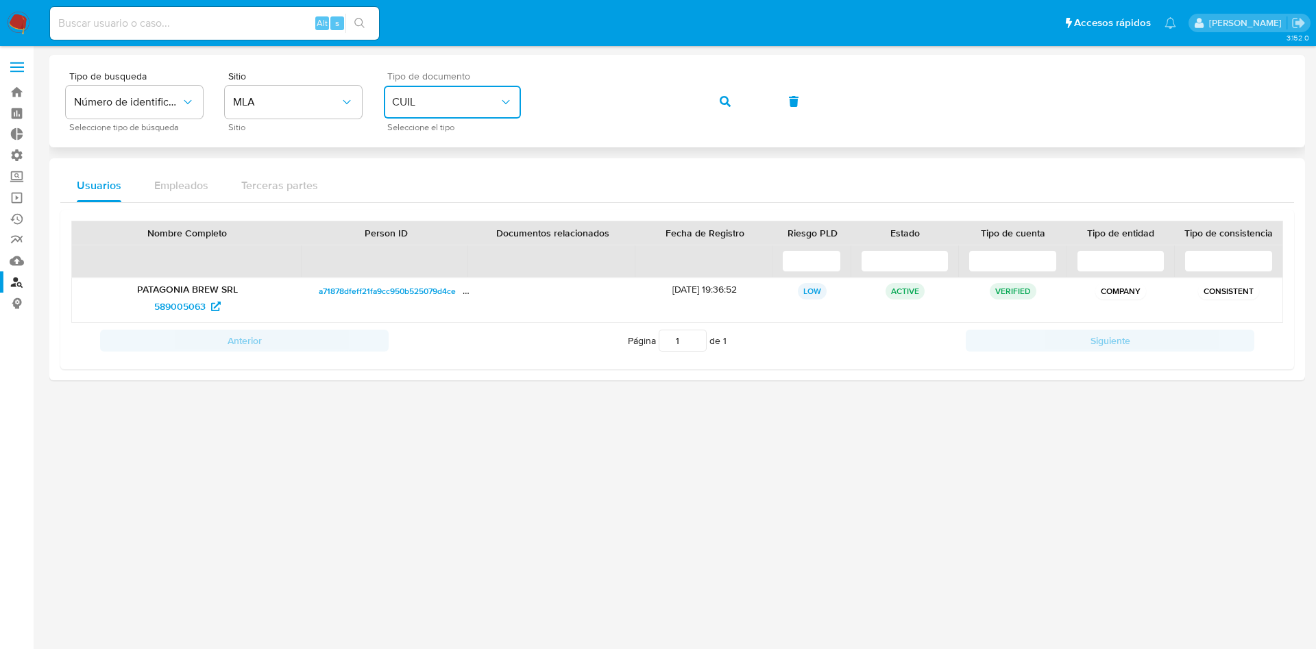
click at [404, 117] on div "Tipo de busqueda Número de identificación Seleccione tipo de búsqueda Sitio MLA…" at bounding box center [677, 101] width 1223 height 60
click at [734, 101] on button "button" at bounding box center [725, 101] width 47 height 33
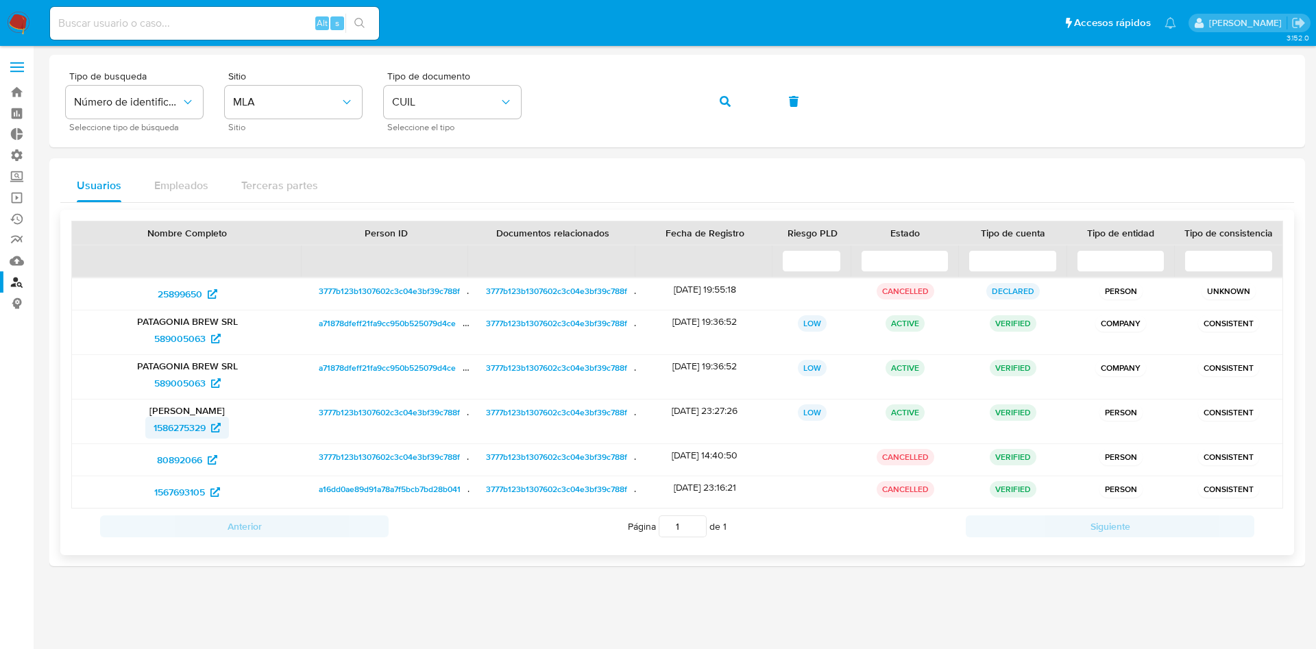
click at [197, 429] on span "1586275329" at bounding box center [180, 428] width 52 height 22
click at [196, 345] on span "589005063" at bounding box center [179, 339] width 51 height 22
click at [218, 18] on input at bounding box center [214, 23] width 329 height 18
type input "191189552"
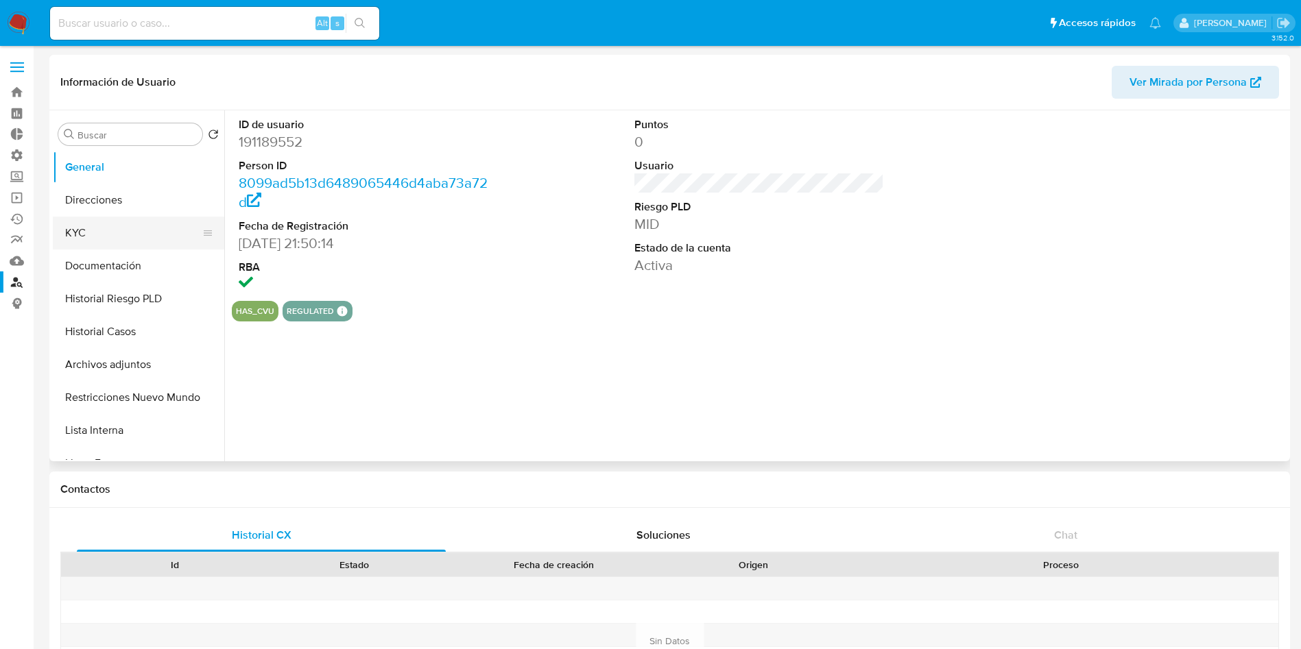
select select "10"
click at [125, 205] on button "Direcciones" at bounding box center [133, 200] width 160 height 33
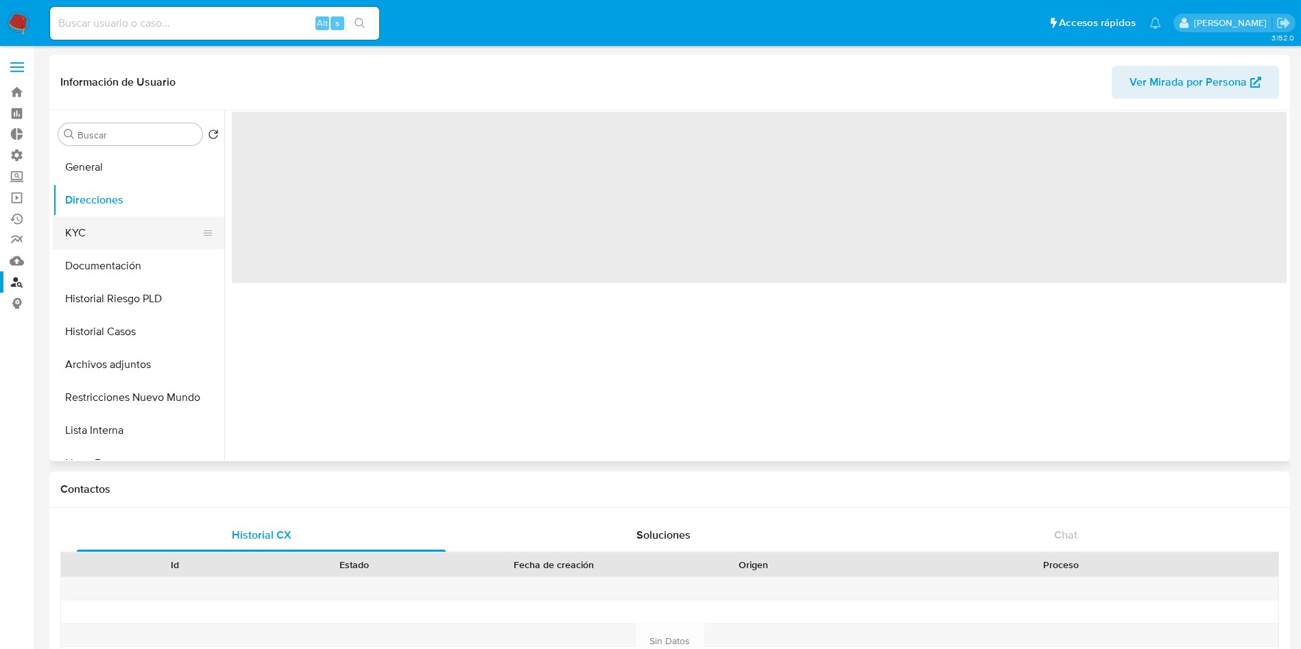
click at [133, 241] on button "KYC" at bounding box center [133, 233] width 160 height 33
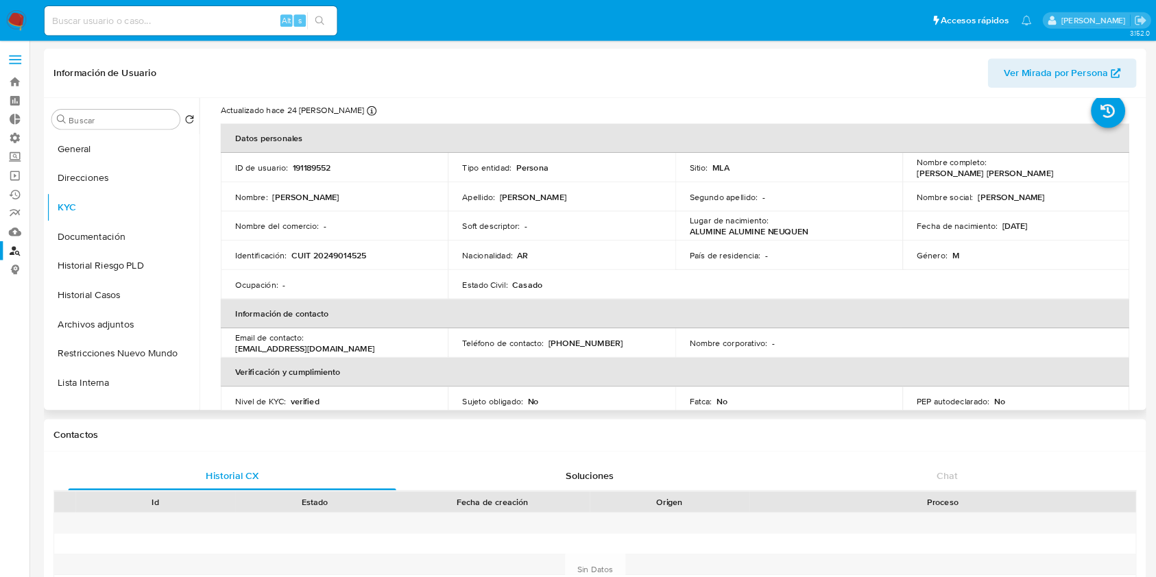
scroll to position [37, 0]
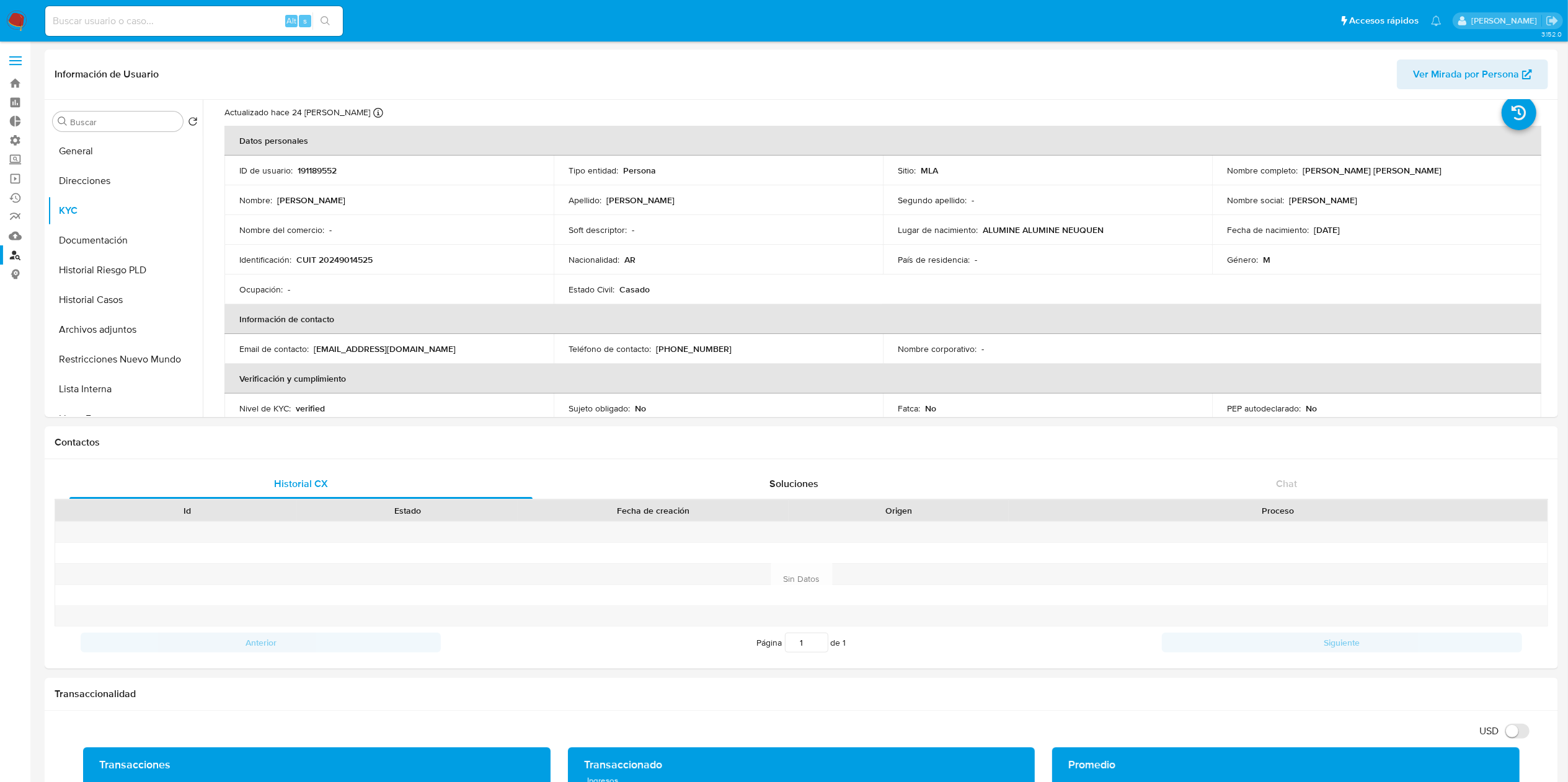
click at [171, 9] on div "Alt s" at bounding box center [194, 21] width 298 height 30
click at [176, 14] on input at bounding box center [194, 21] width 298 height 16
paste input "15571545"
type input "15571545"
click at [330, 7] on div "15571545 Alt s" at bounding box center [194, 21] width 298 height 30
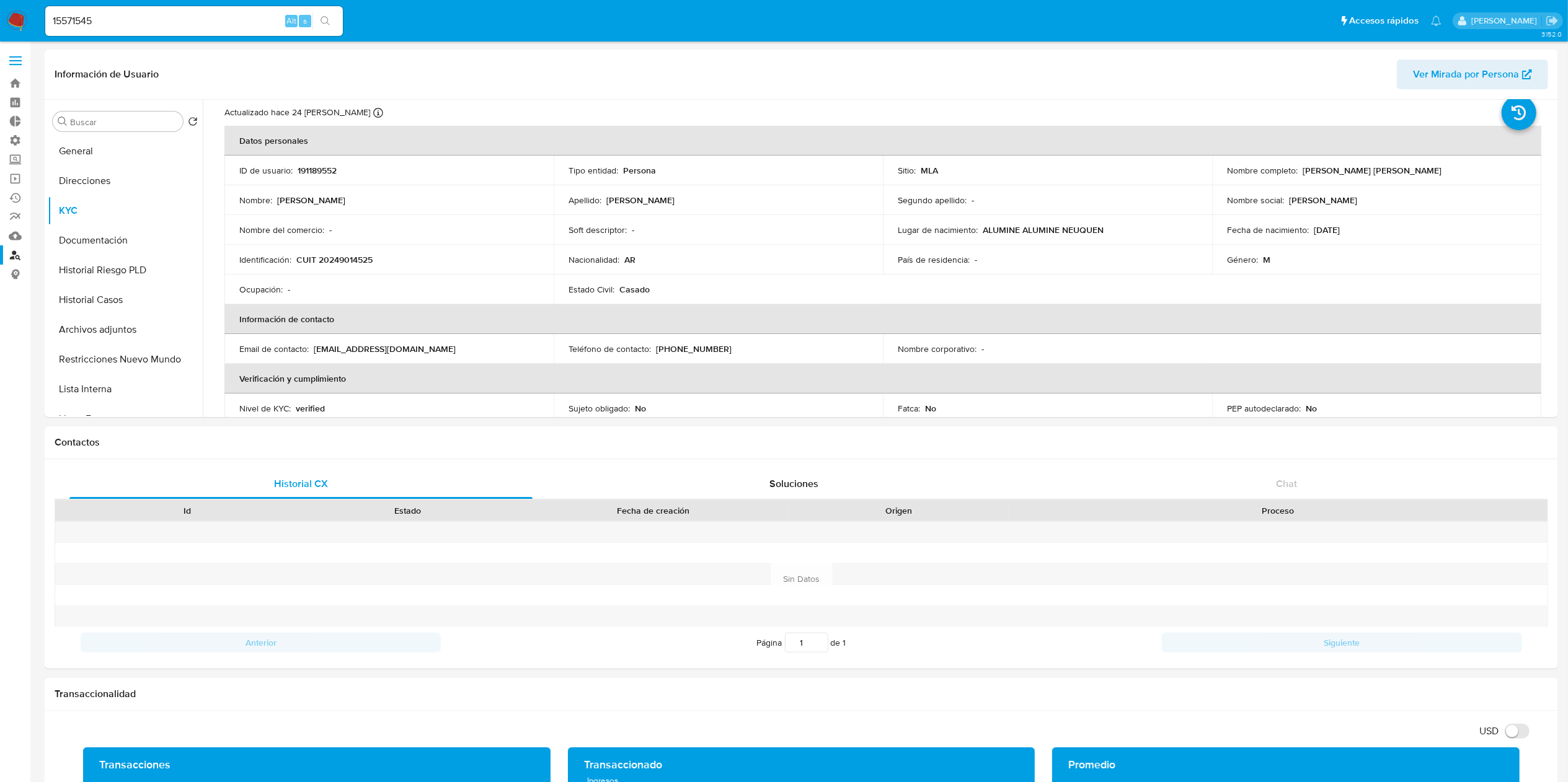
click at [326, 16] on icon "search-icon" at bounding box center [325, 21] width 10 height 10
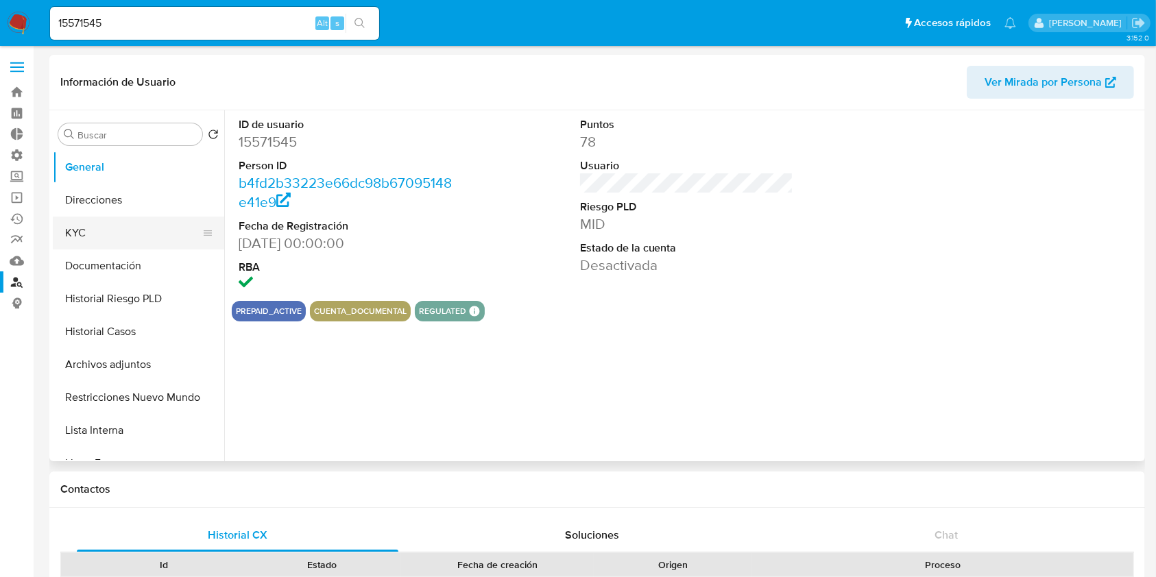
select select "10"
click at [119, 237] on button "KYC" at bounding box center [133, 233] width 160 height 33
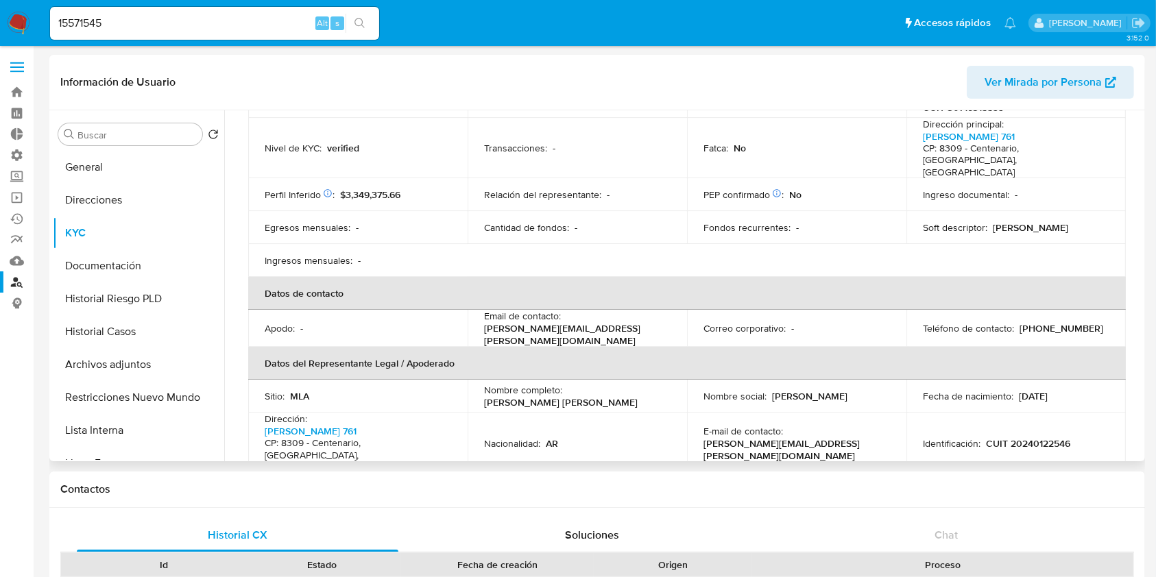
scroll to position [182, 0]
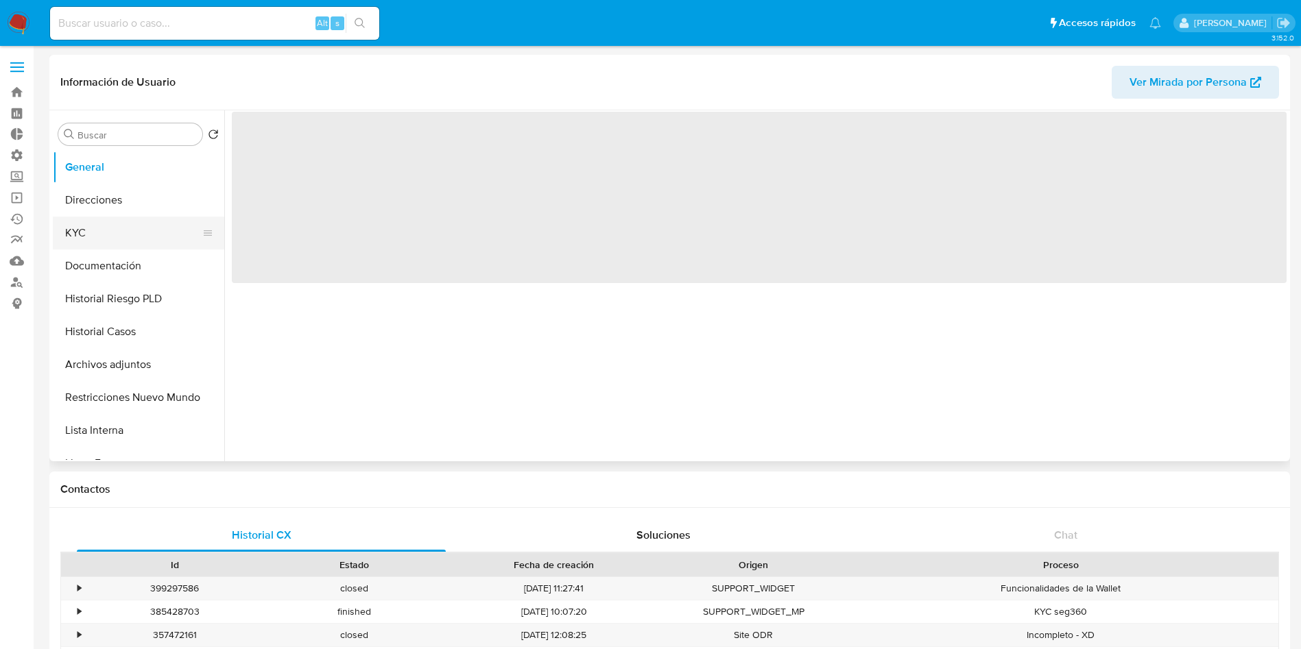
click at [158, 241] on button "KYC" at bounding box center [133, 233] width 160 height 33
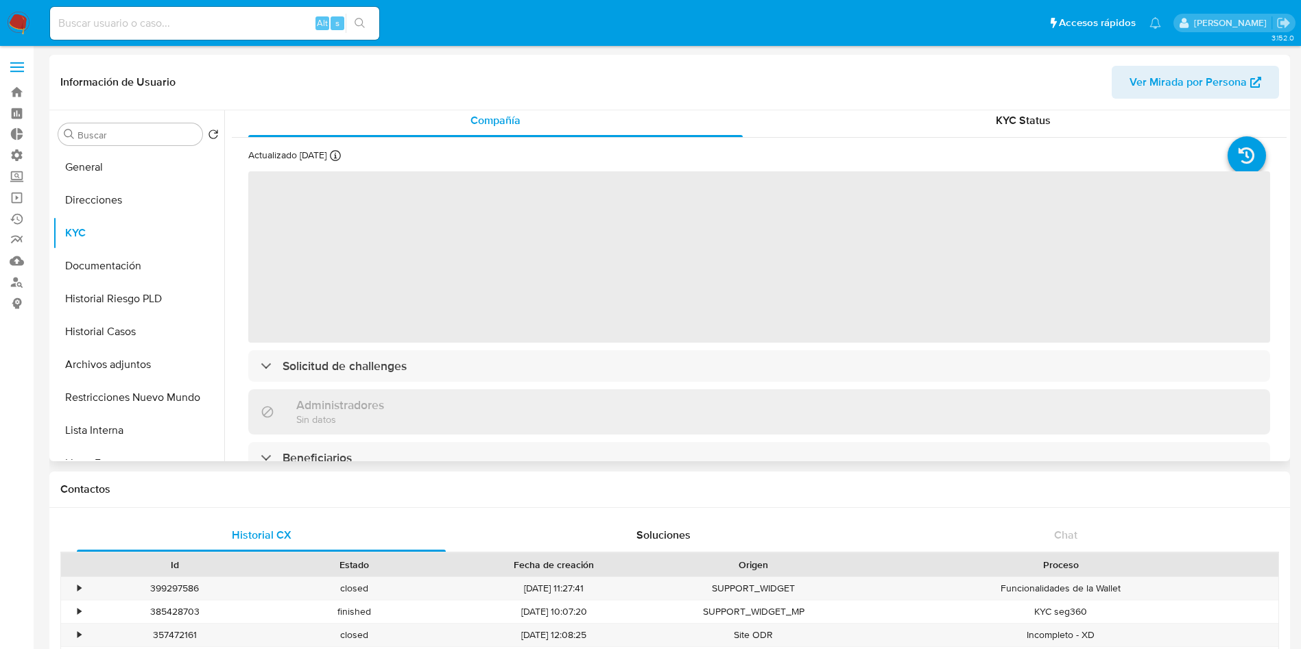
select select "10"
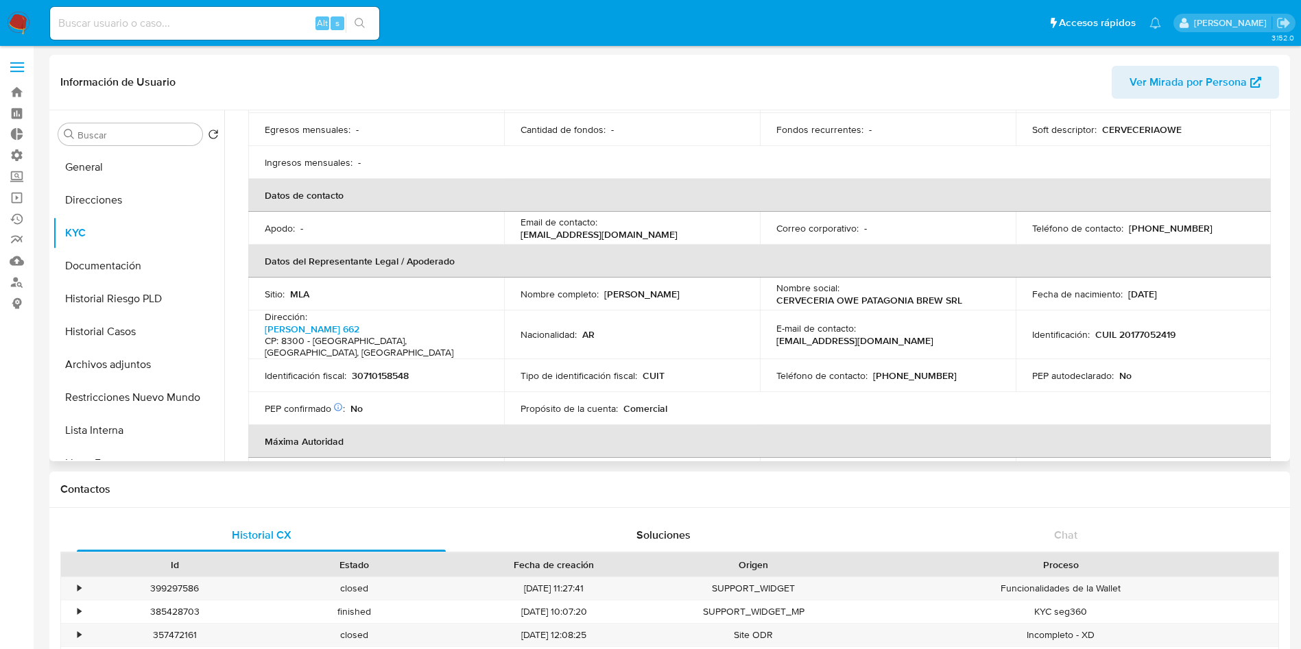
scroll to position [309, 0]
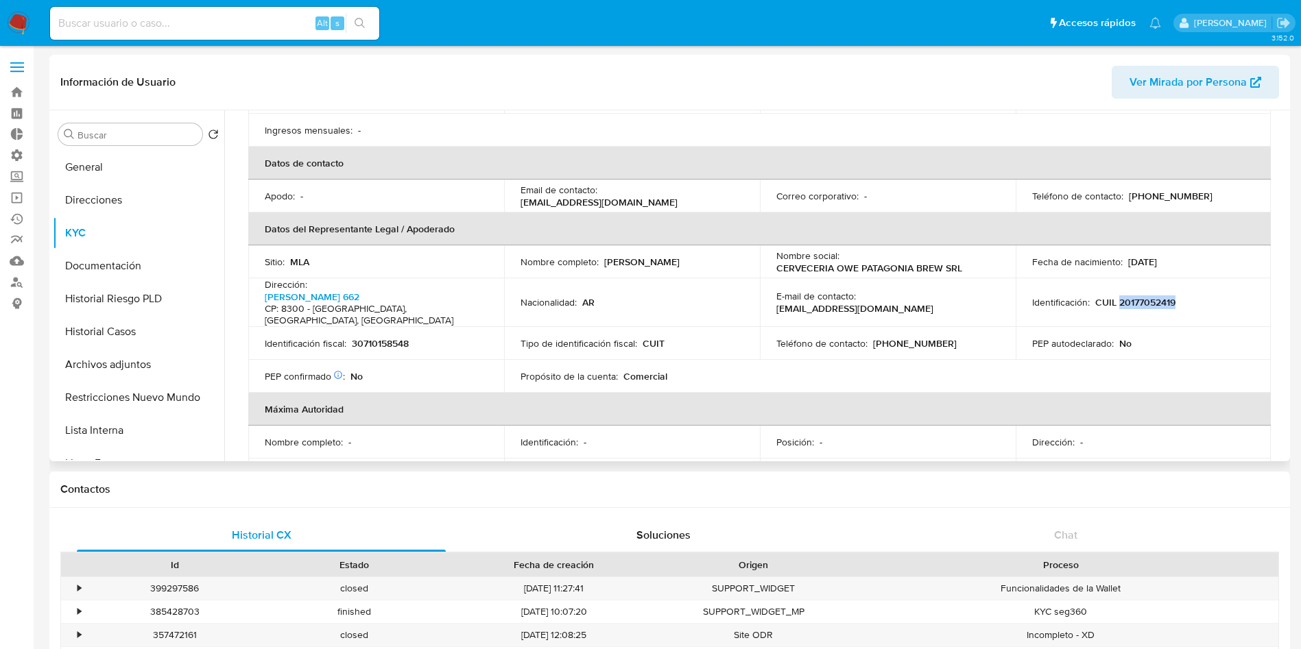
drag, startPoint x: 1195, startPoint y: 278, endPoint x: 1120, endPoint y: 288, distance: 75.4
click at [1115, 296] on div "Identificación : CUIL 20177052419" at bounding box center [1143, 302] width 223 height 12
copy p "20177052419"
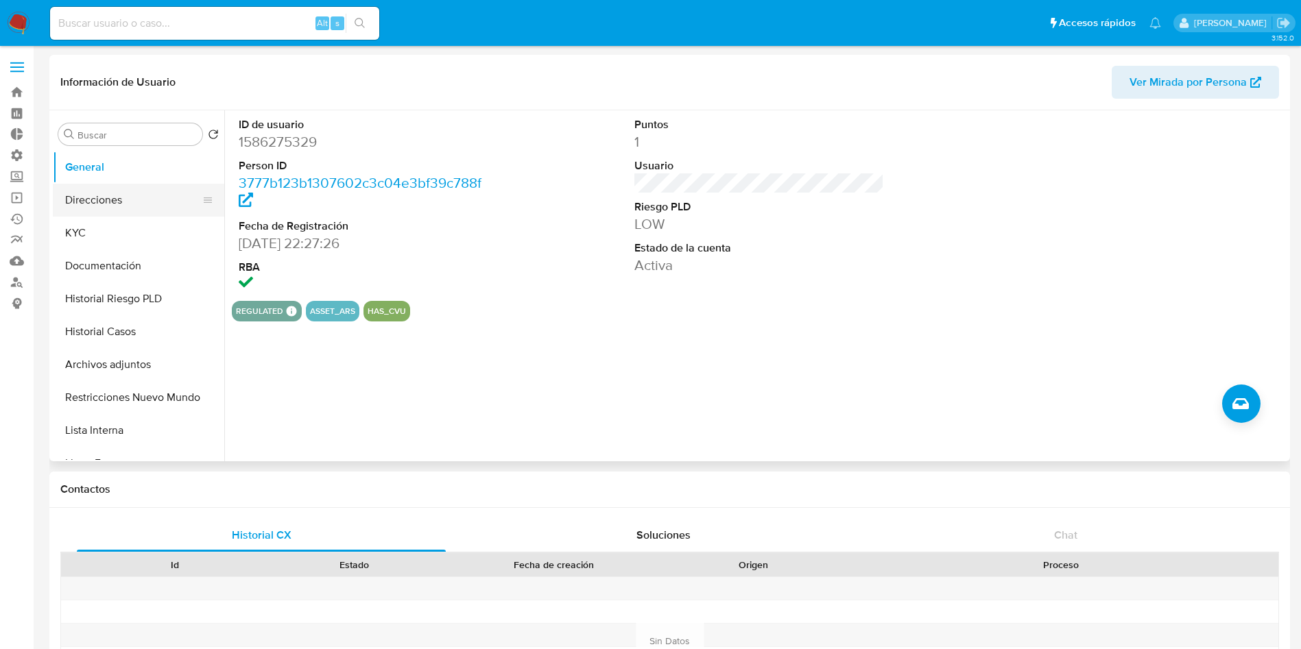
select select "10"
click at [138, 228] on button "KYC" at bounding box center [133, 233] width 160 height 33
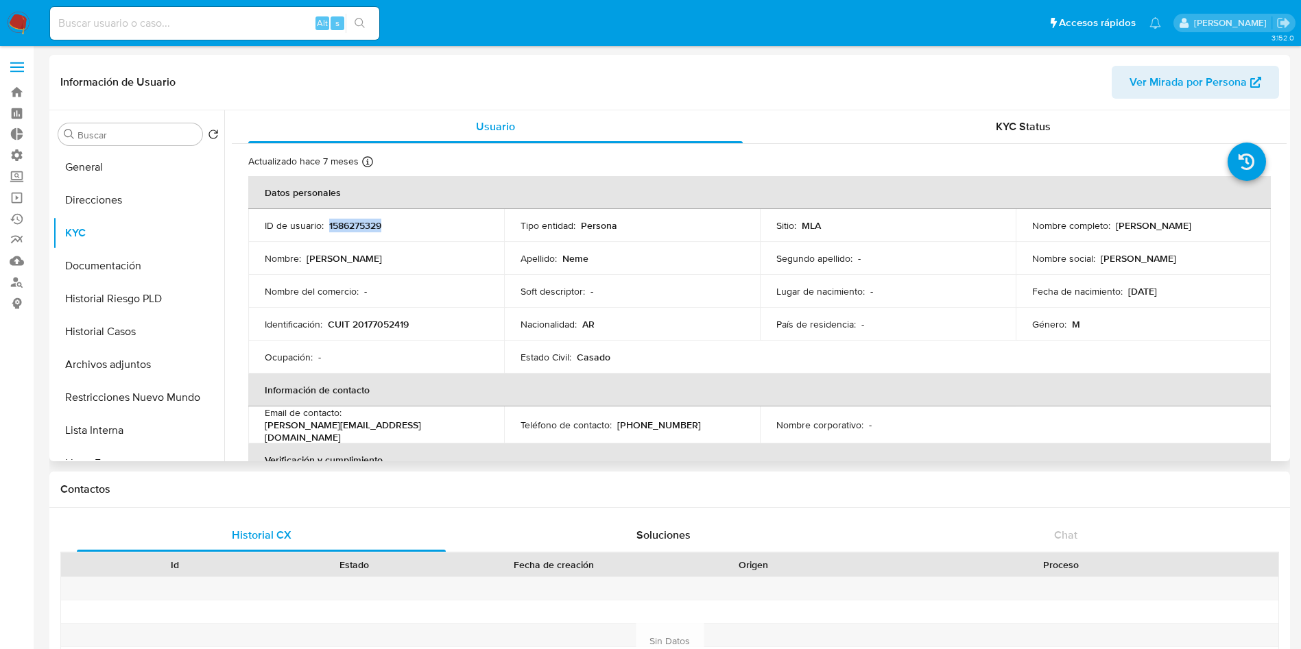
drag, startPoint x: 402, startPoint y: 225, endPoint x: 328, endPoint y: 225, distance: 74.7
click at [328, 225] on div "ID de usuario : 1586275329" at bounding box center [376, 225] width 223 height 12
copy p "1586275329"
click at [241, 21] on input at bounding box center [214, 23] width 329 height 18
paste input "1586275329"
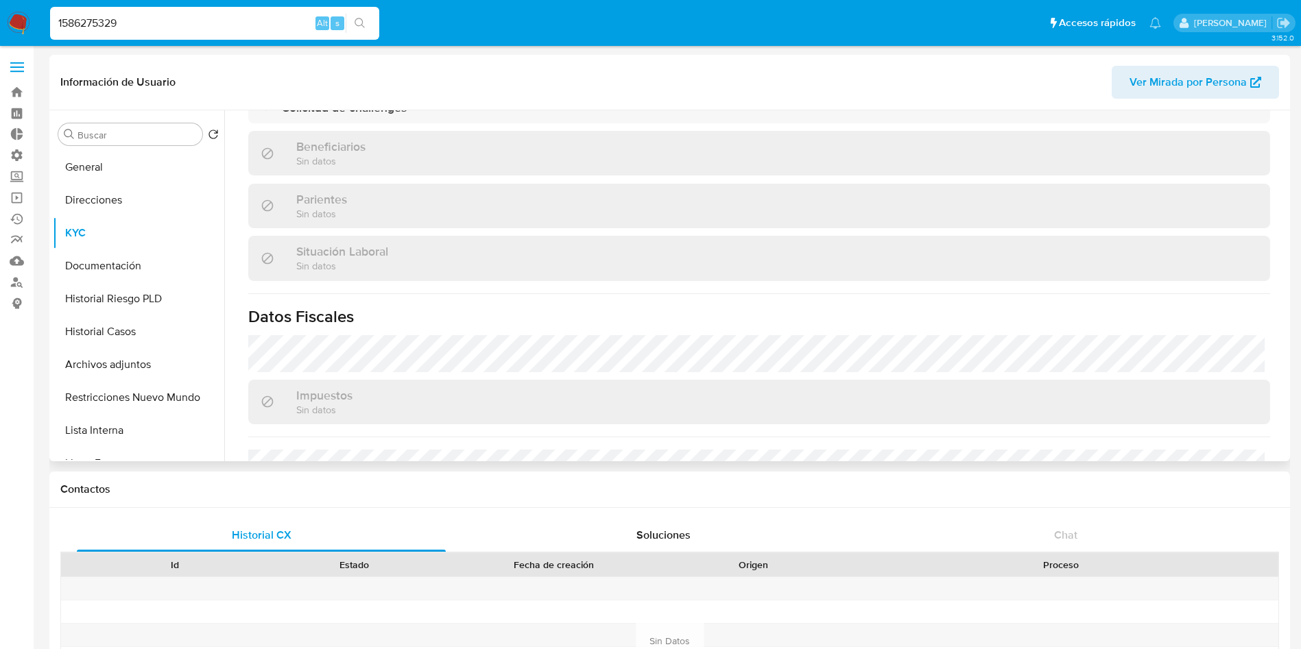
scroll to position [697, 0]
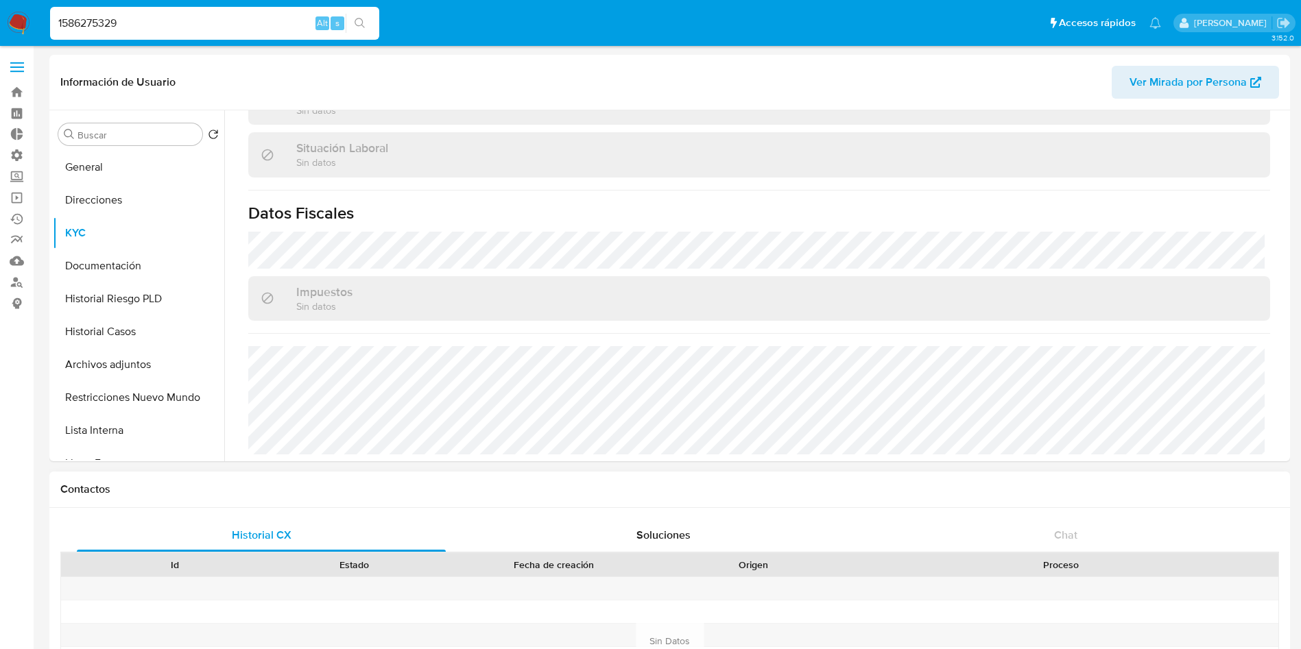
type input "1586275329"
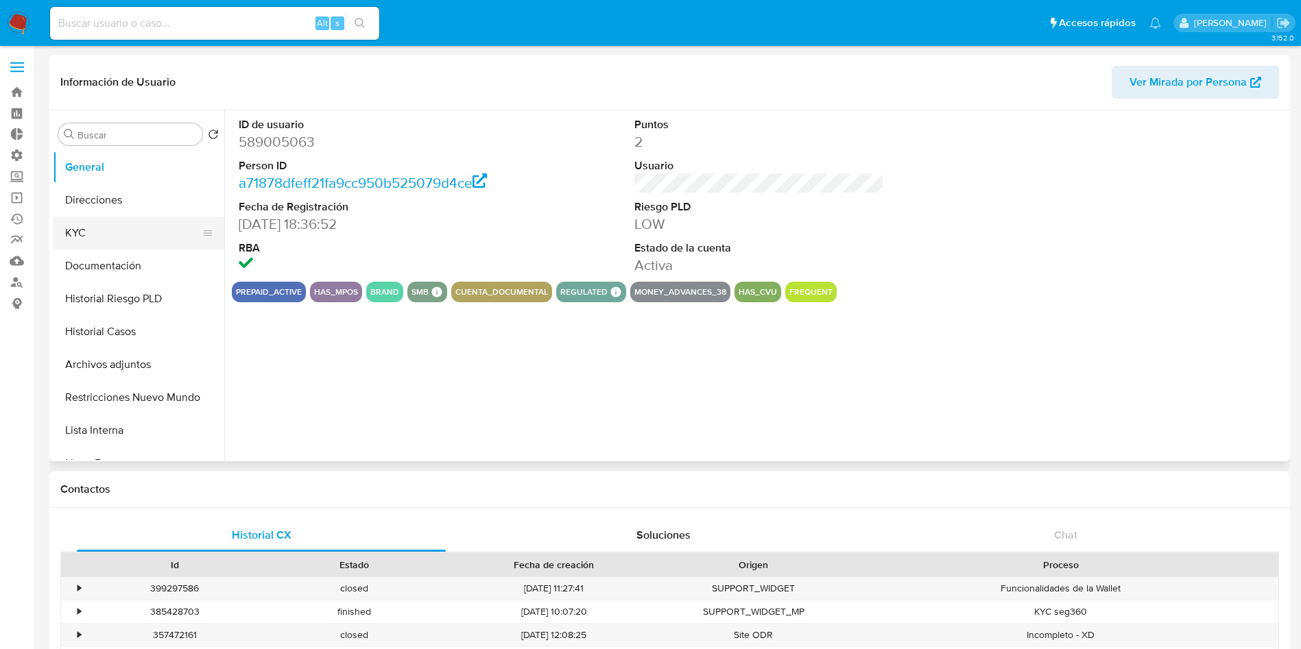
select select "10"
click at [130, 237] on button "KYC" at bounding box center [133, 233] width 160 height 33
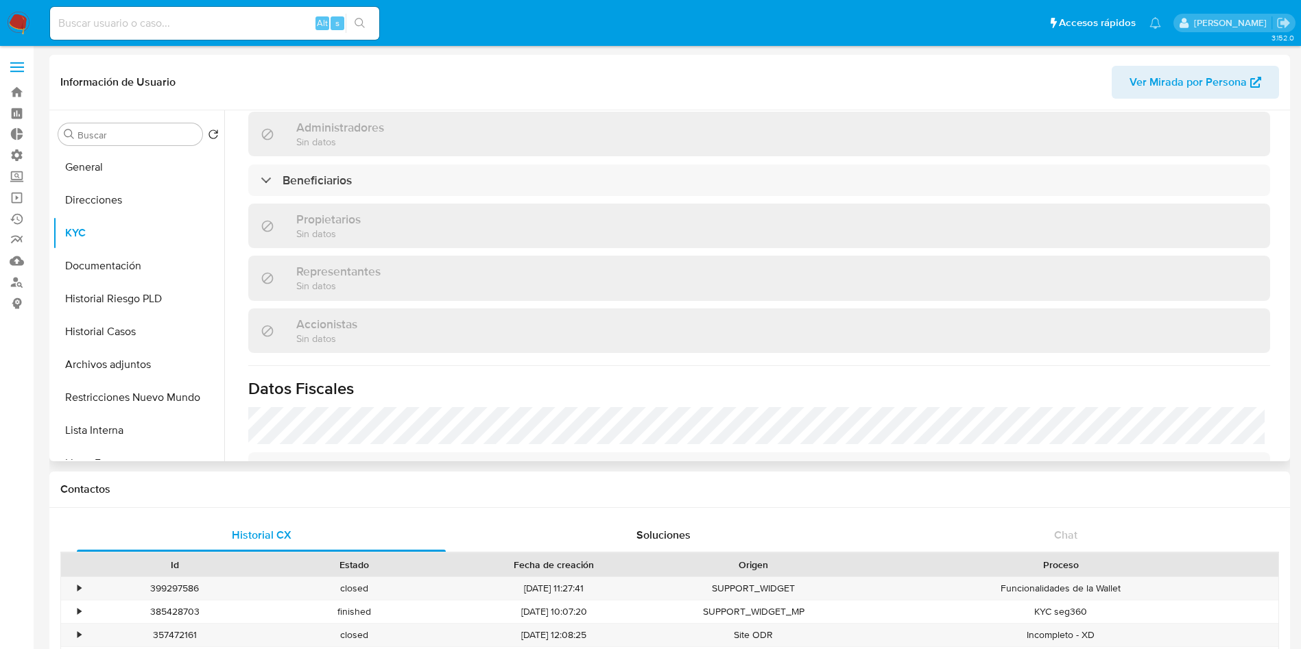
scroll to position [617, 0]
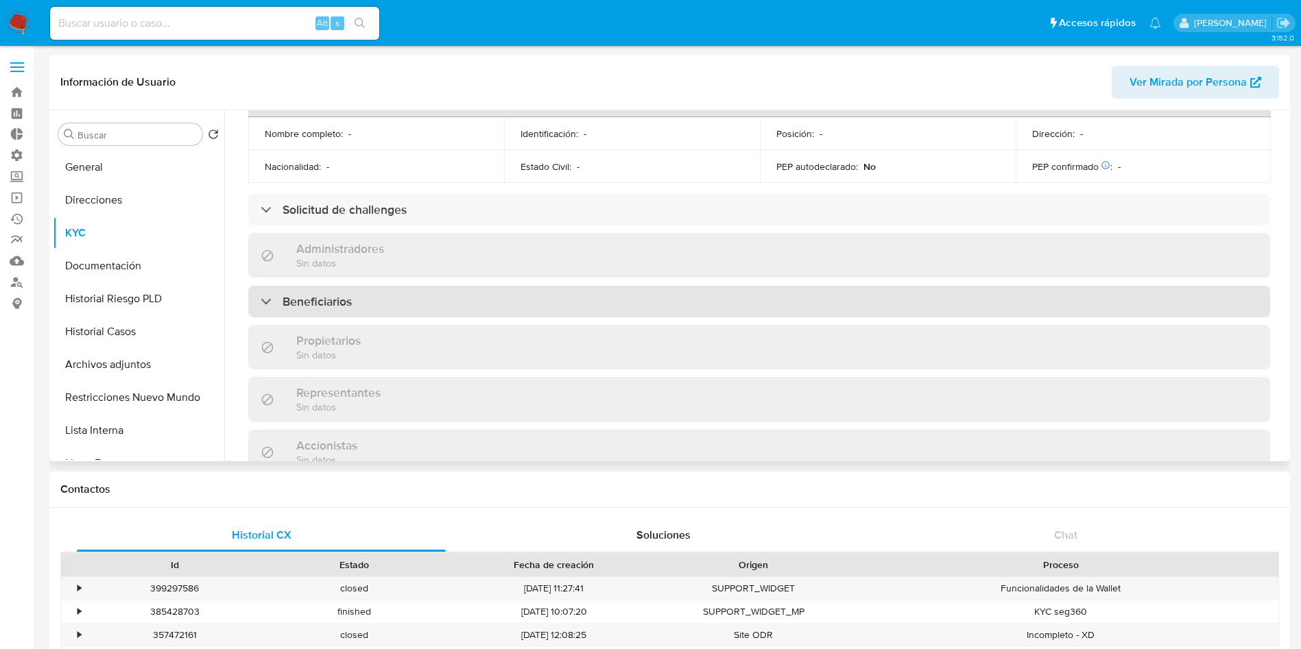
click at [380, 286] on div "Beneficiarios" at bounding box center [759, 302] width 1022 height 32
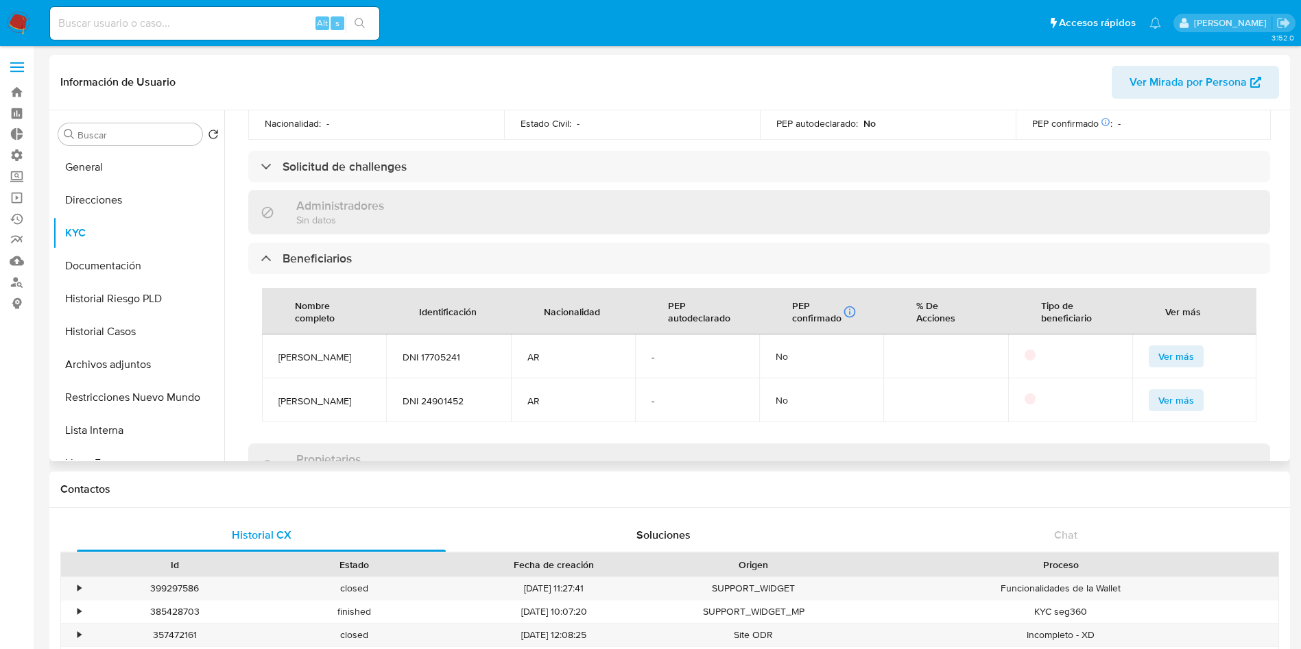
scroll to position [720, 0]
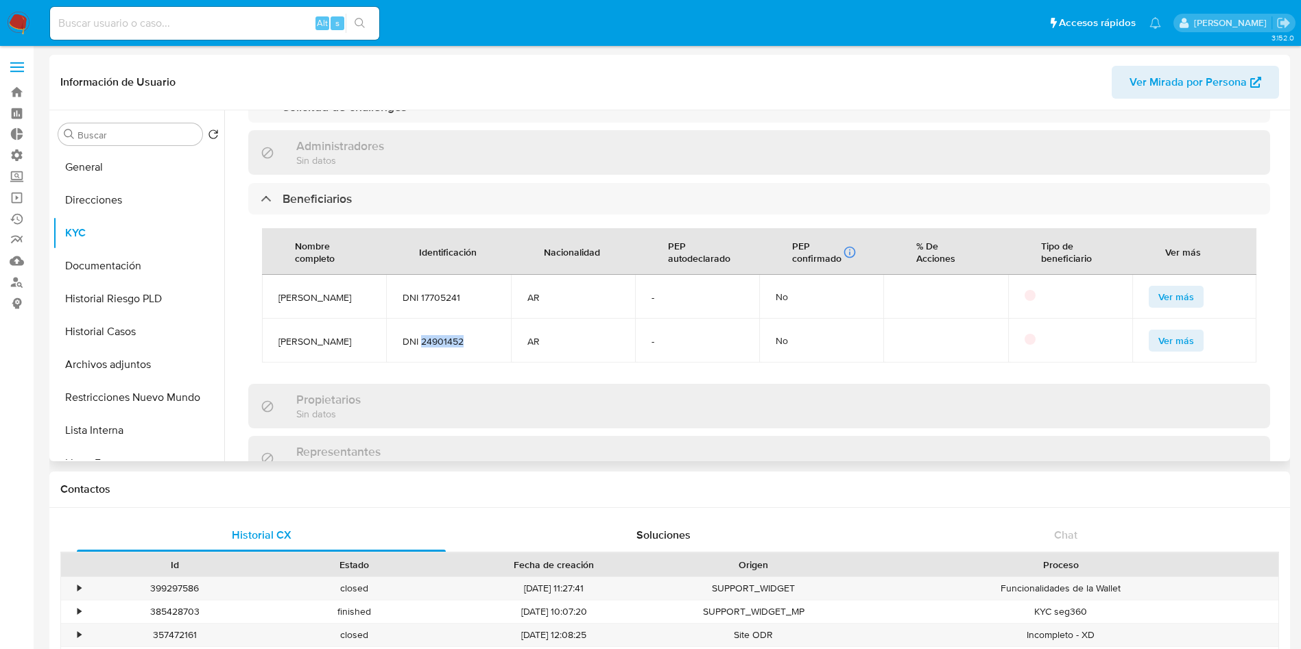
drag, startPoint x: 468, startPoint y: 340, endPoint x: 421, endPoint y: 335, distance: 47.6
click at [421, 335] on span "DNI 24901452" at bounding box center [447, 341] width 91 height 12
copy span "24901452"
click at [15, 281] on link "Buscador de personas" at bounding box center [81, 281] width 163 height 21
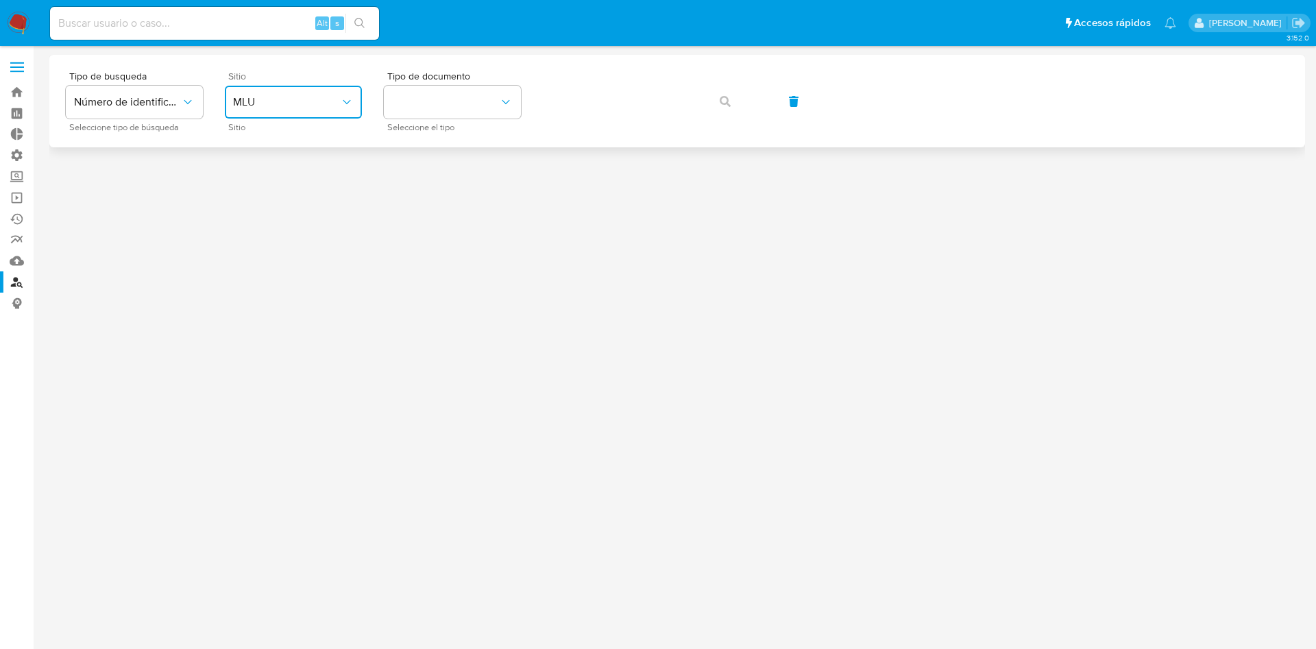
click at [331, 90] on button "MLU" at bounding box center [293, 102] width 137 height 33
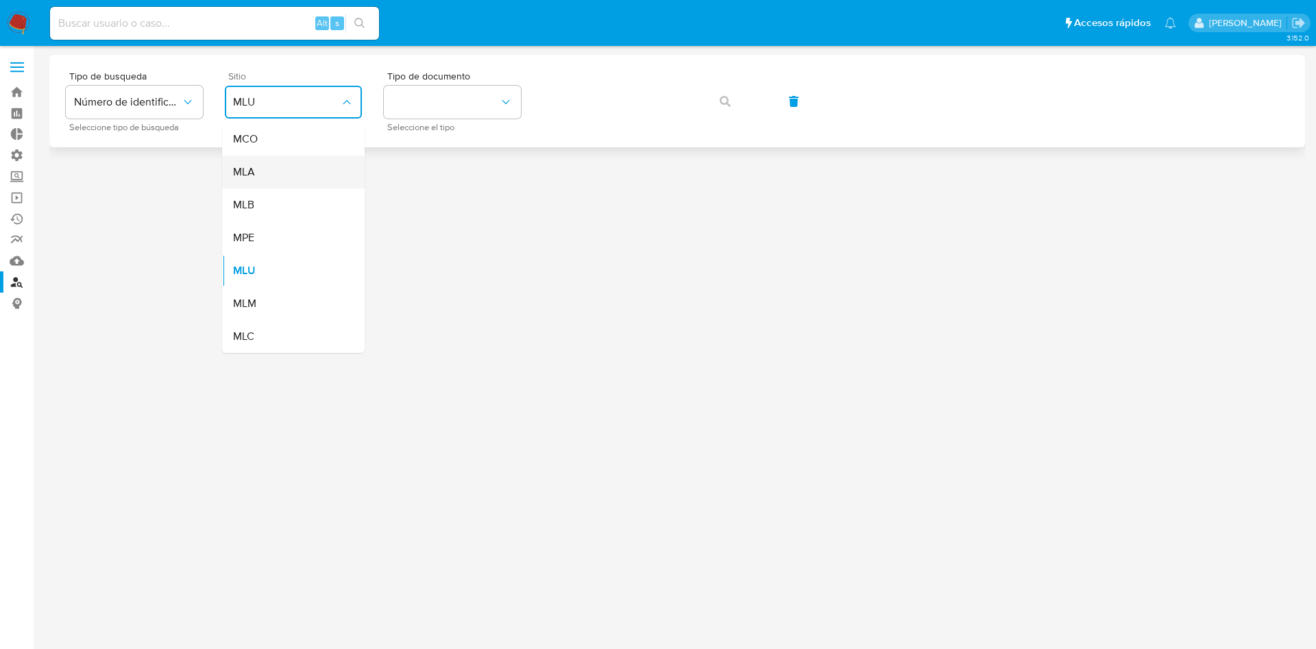
click at [316, 166] on div "MLA" at bounding box center [289, 172] width 112 height 33
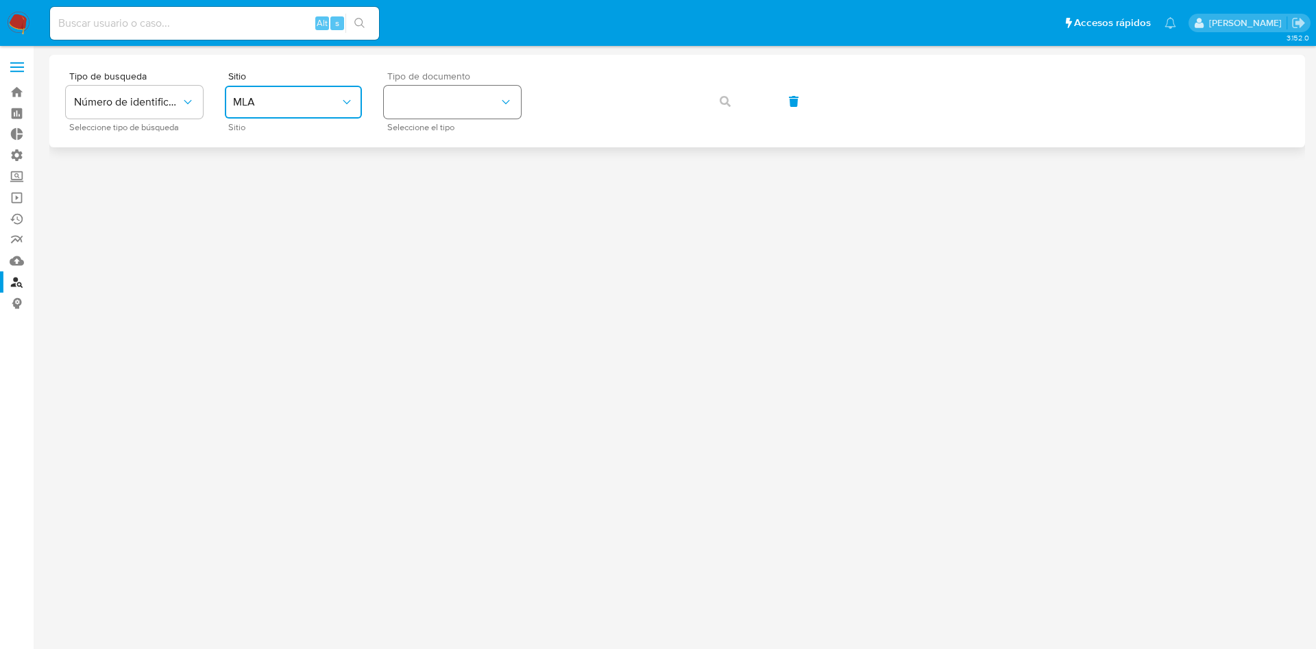
click at [425, 114] on button "identificationType" at bounding box center [452, 102] width 137 height 33
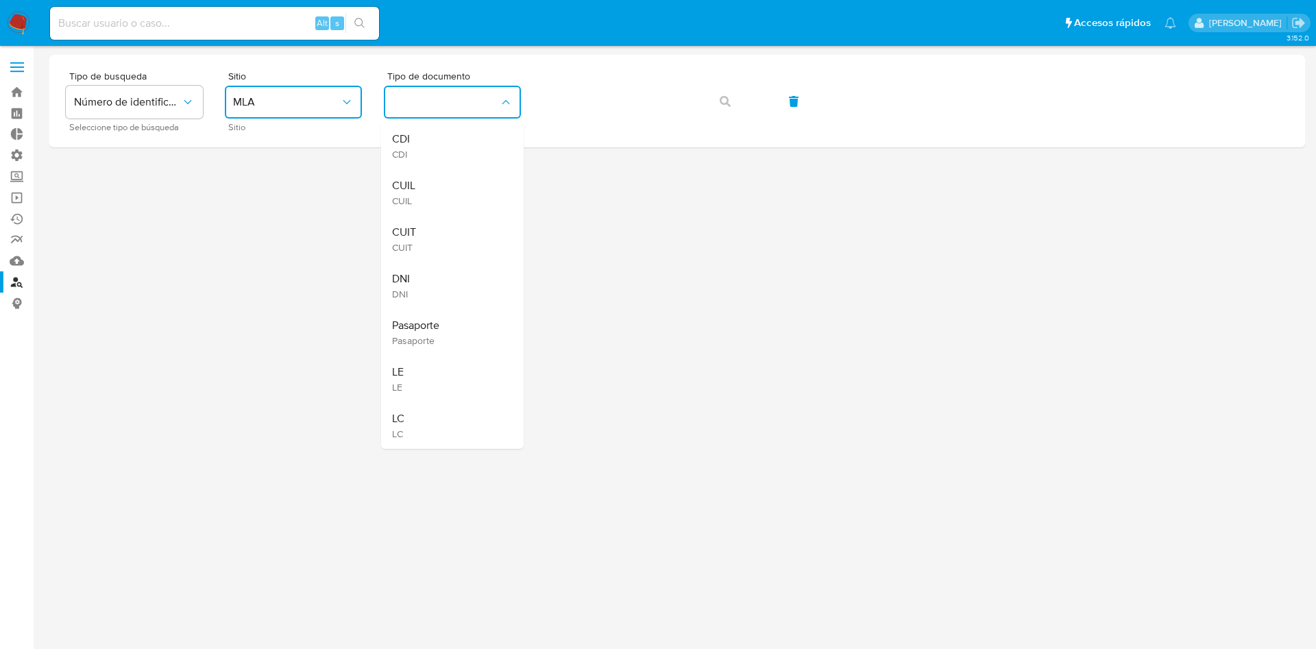
drag, startPoint x: 440, startPoint y: 276, endPoint x: 463, endPoint y: 265, distance: 25.4
click at [446, 276] on div "DNI DNI" at bounding box center [448, 286] width 112 height 47
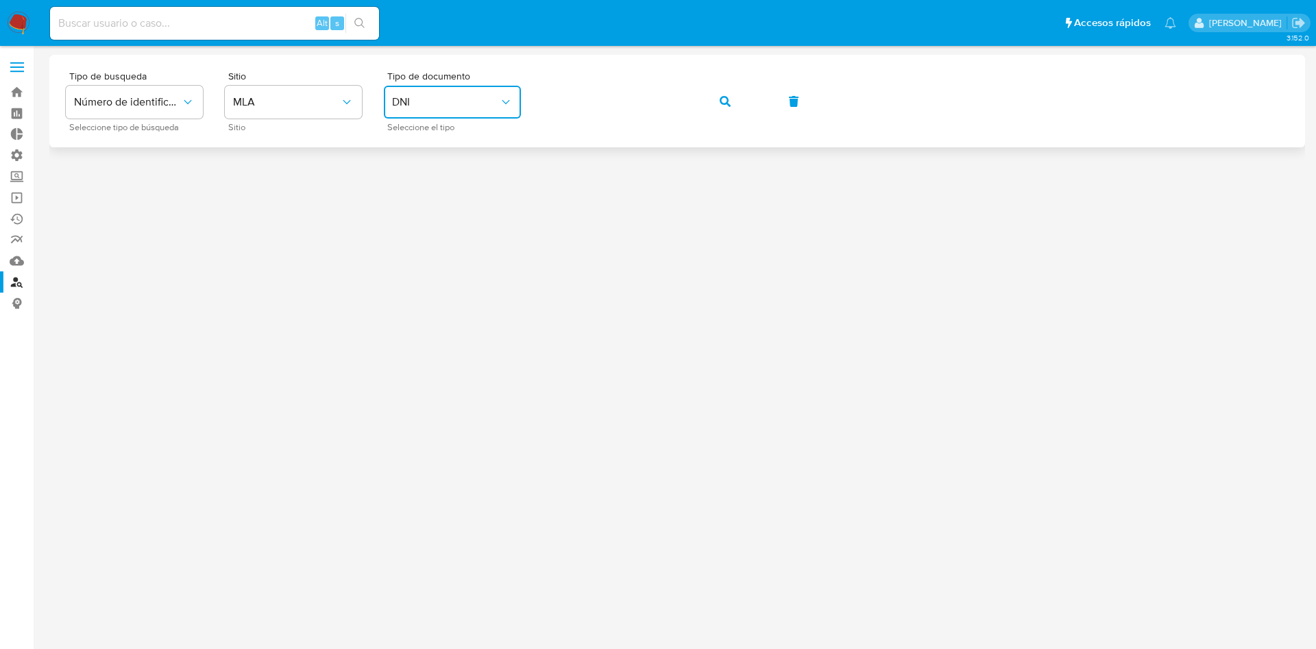
click at [715, 107] on button "button" at bounding box center [725, 101] width 47 height 33
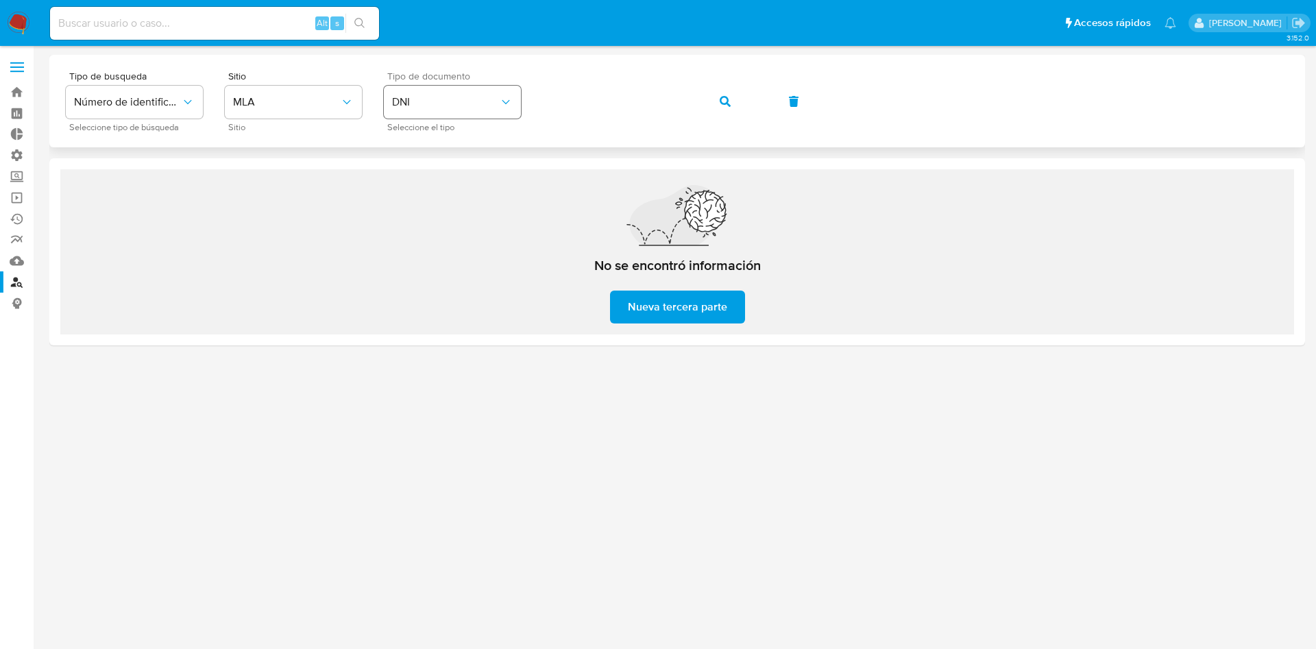
click at [444, 99] on div "Tipo de busqueda Número de identificación Seleccione tipo de búsqueda Sitio MLA…" at bounding box center [677, 101] width 1223 height 60
click at [474, 106] on span "DNI" at bounding box center [445, 102] width 107 height 14
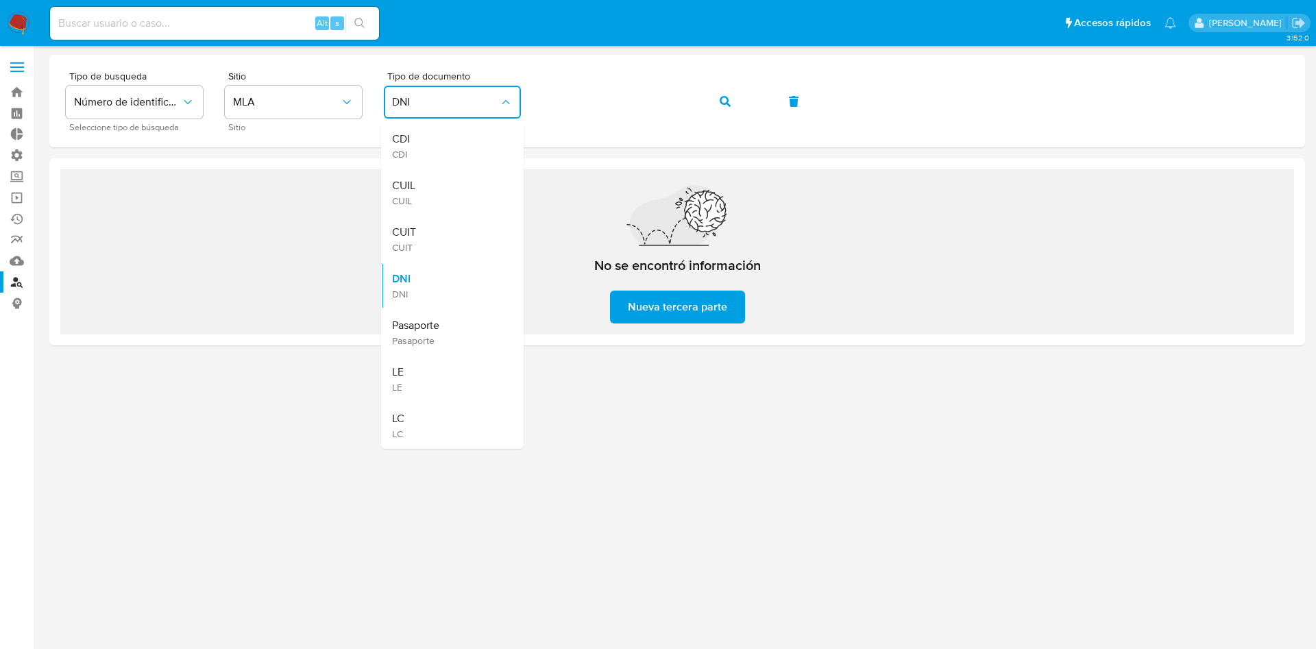
click at [430, 232] on div "CUIT CUIT" at bounding box center [448, 239] width 112 height 47
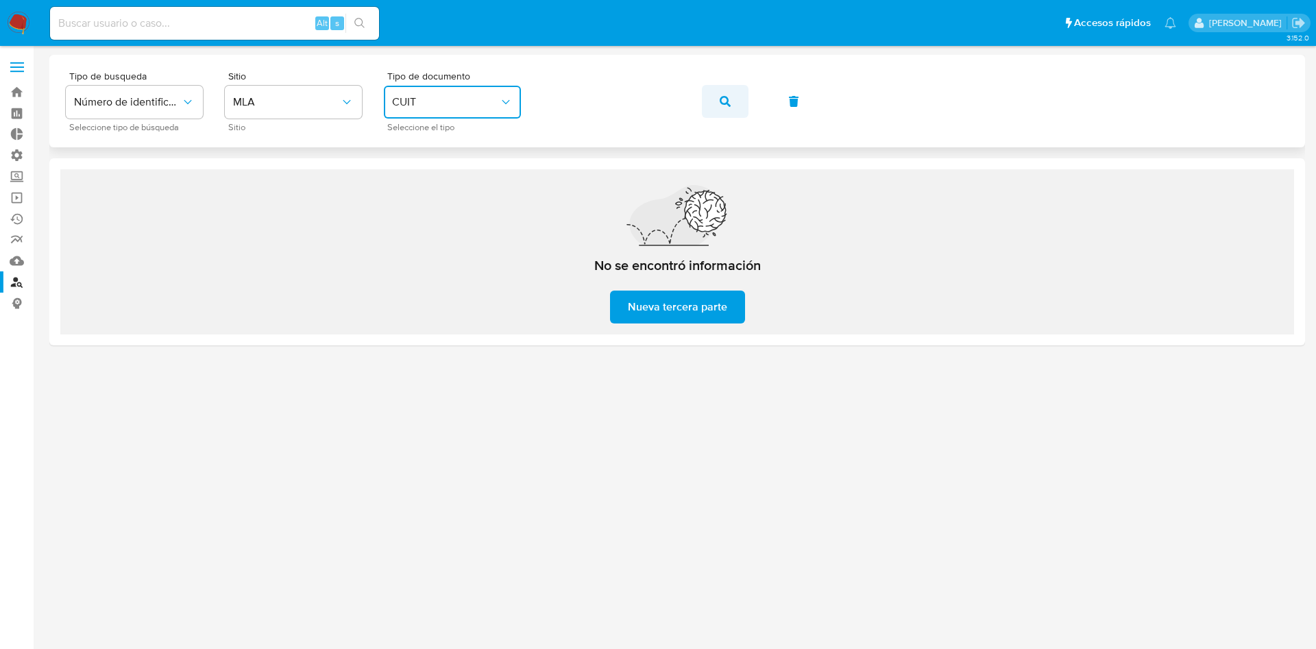
click at [725, 100] on icon "button" at bounding box center [725, 101] width 11 height 11
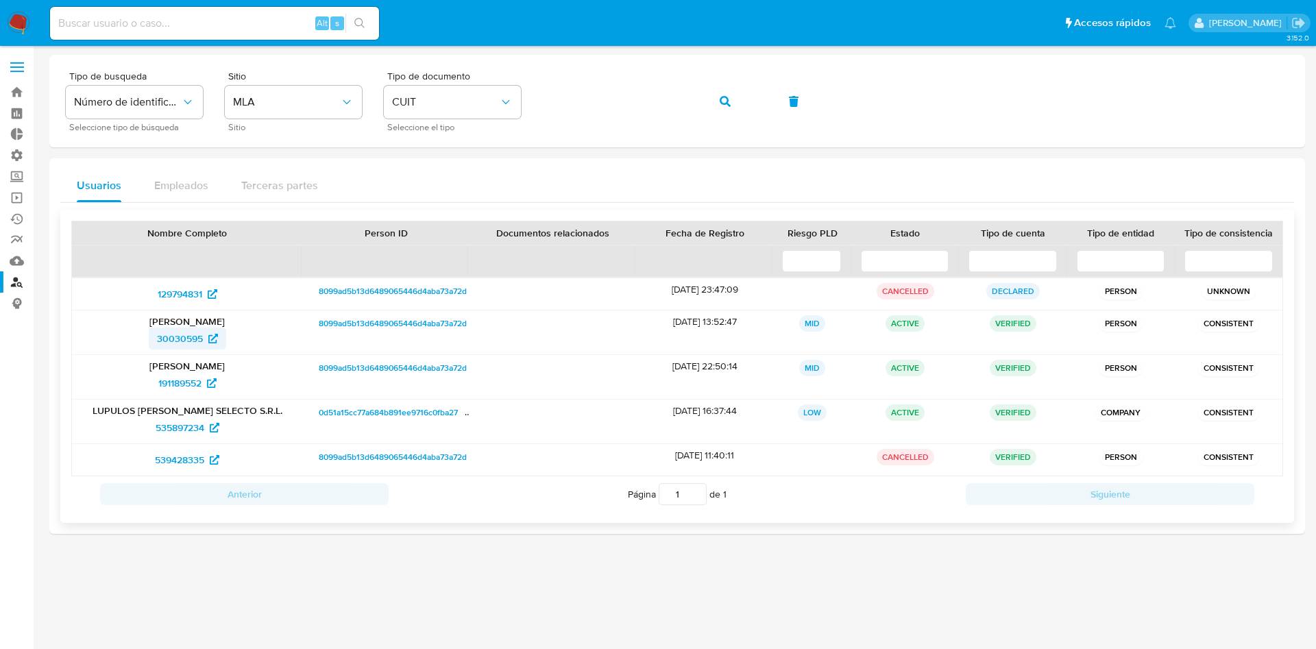
click at [195, 337] on span "30030595" at bounding box center [180, 339] width 46 height 22
click at [181, 380] on span "191189552" at bounding box center [179, 383] width 43 height 22
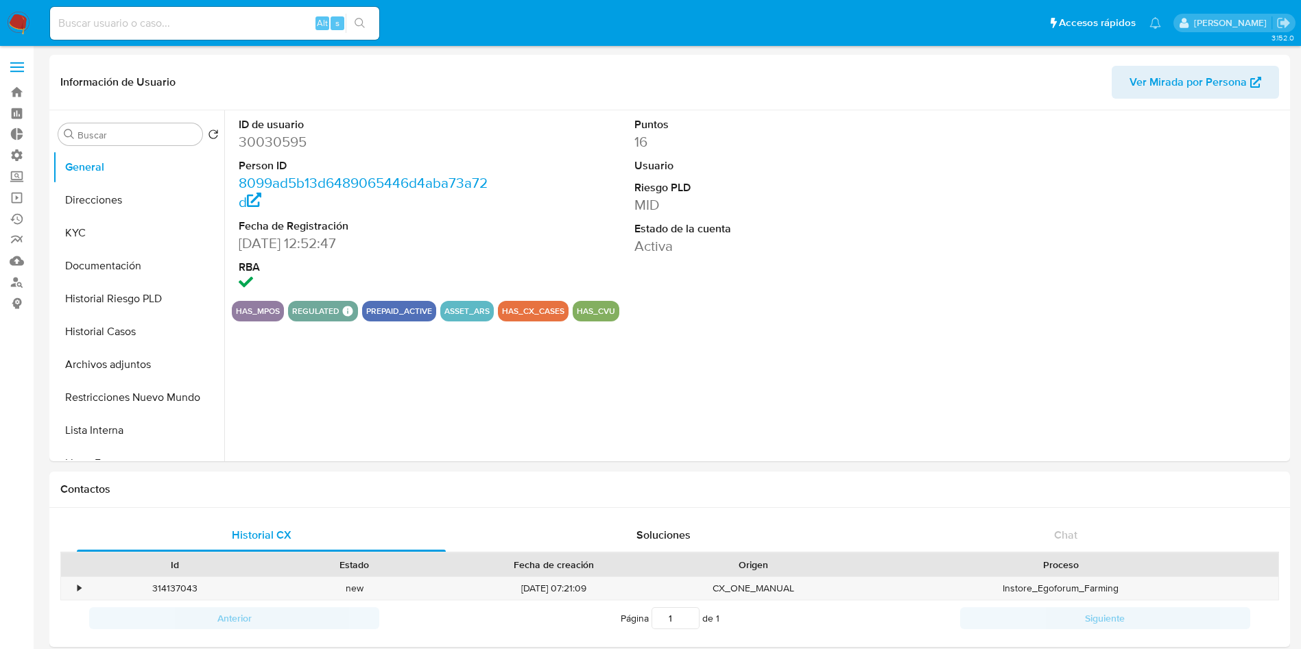
select select "10"
click at [108, 230] on button "KYC" at bounding box center [133, 233] width 160 height 33
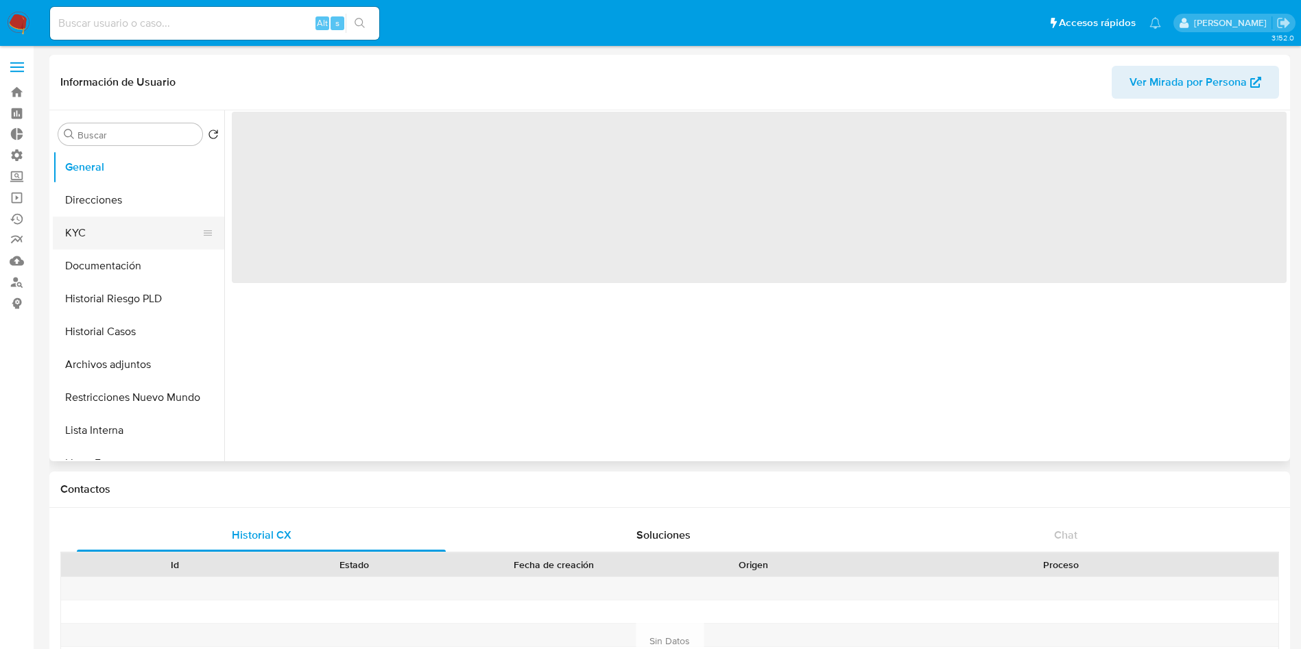
click at [134, 228] on button "KYC" at bounding box center [133, 233] width 160 height 33
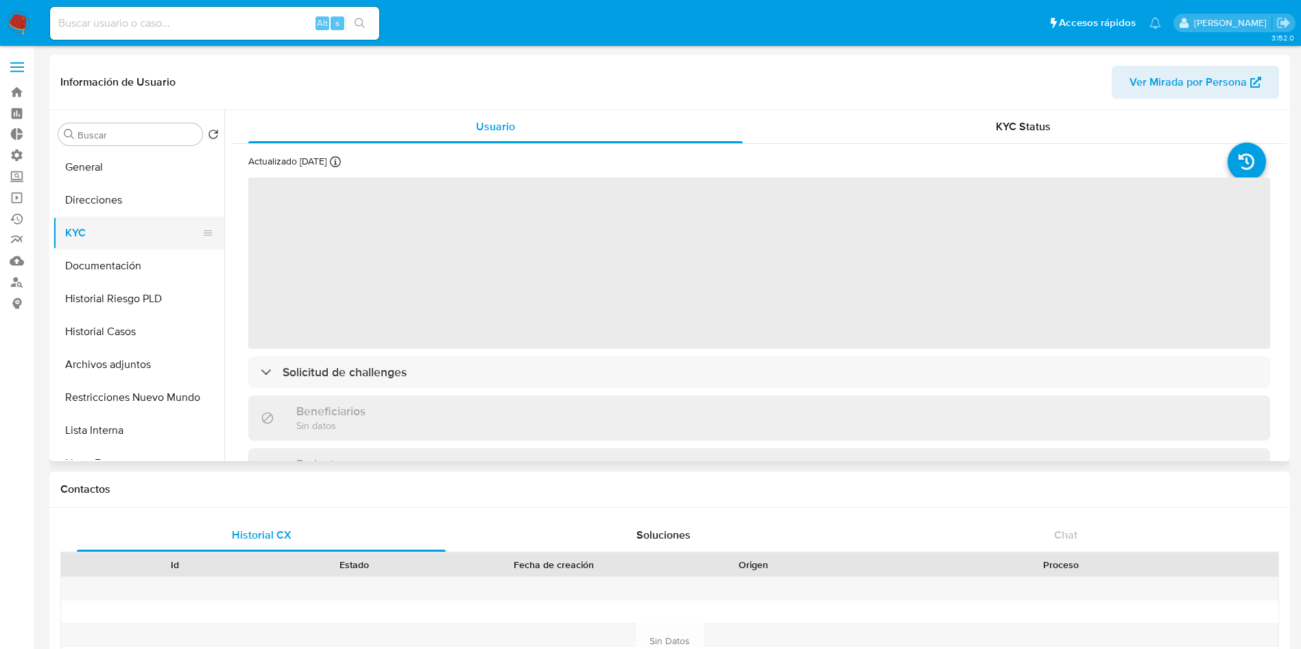
select select "10"
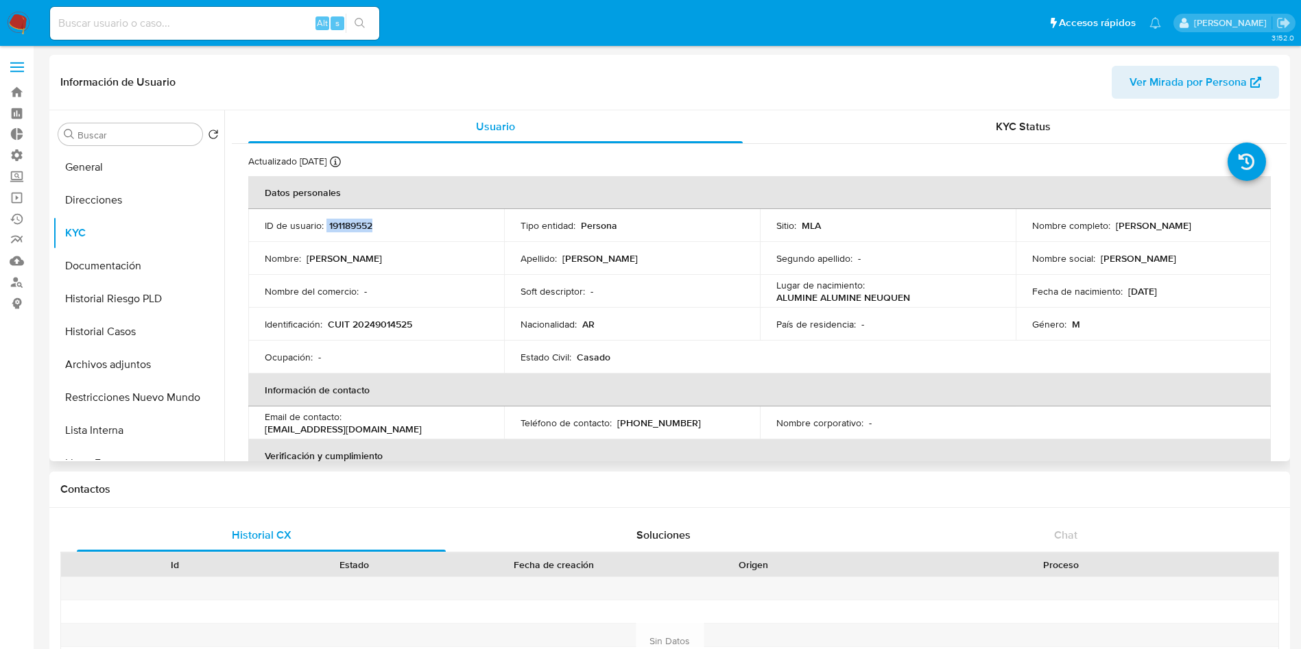
drag, startPoint x: 386, startPoint y: 223, endPoint x: 326, endPoint y: 223, distance: 60.3
click at [326, 223] on div "ID de usuario : 191189552" at bounding box center [376, 225] width 223 height 12
copy div "191189552"
click at [154, 21] on input at bounding box center [214, 23] width 329 height 18
paste input "191189552"
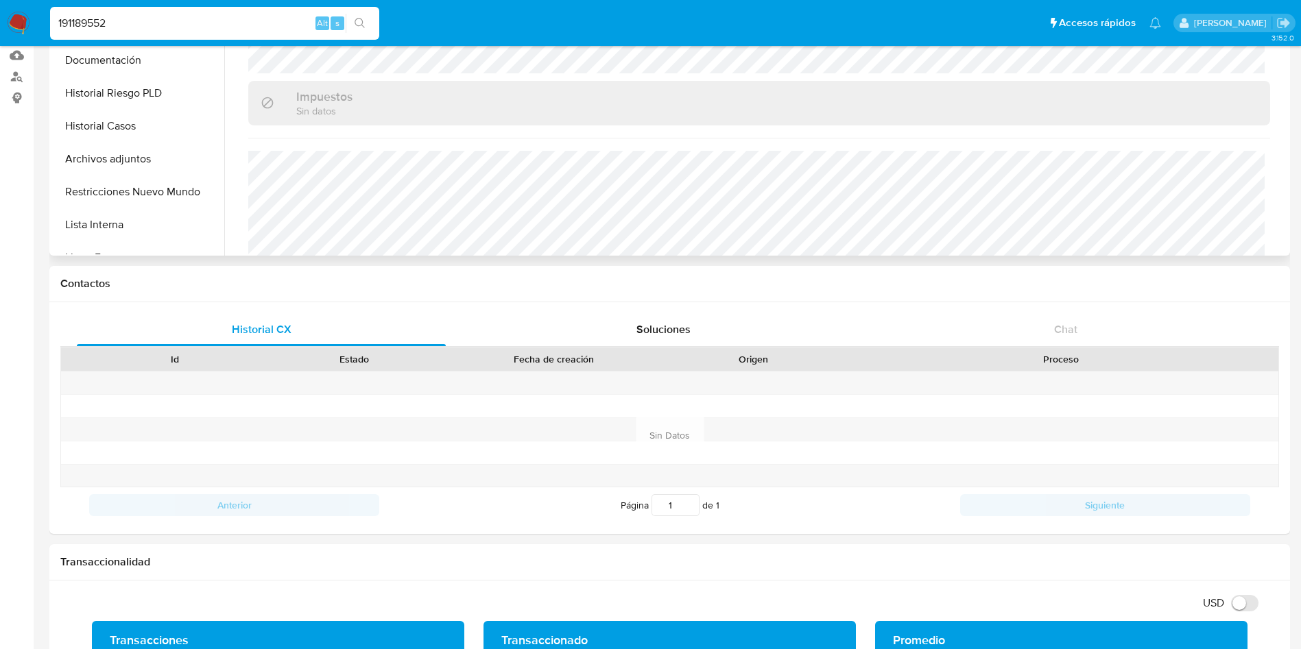
scroll to position [757, 0]
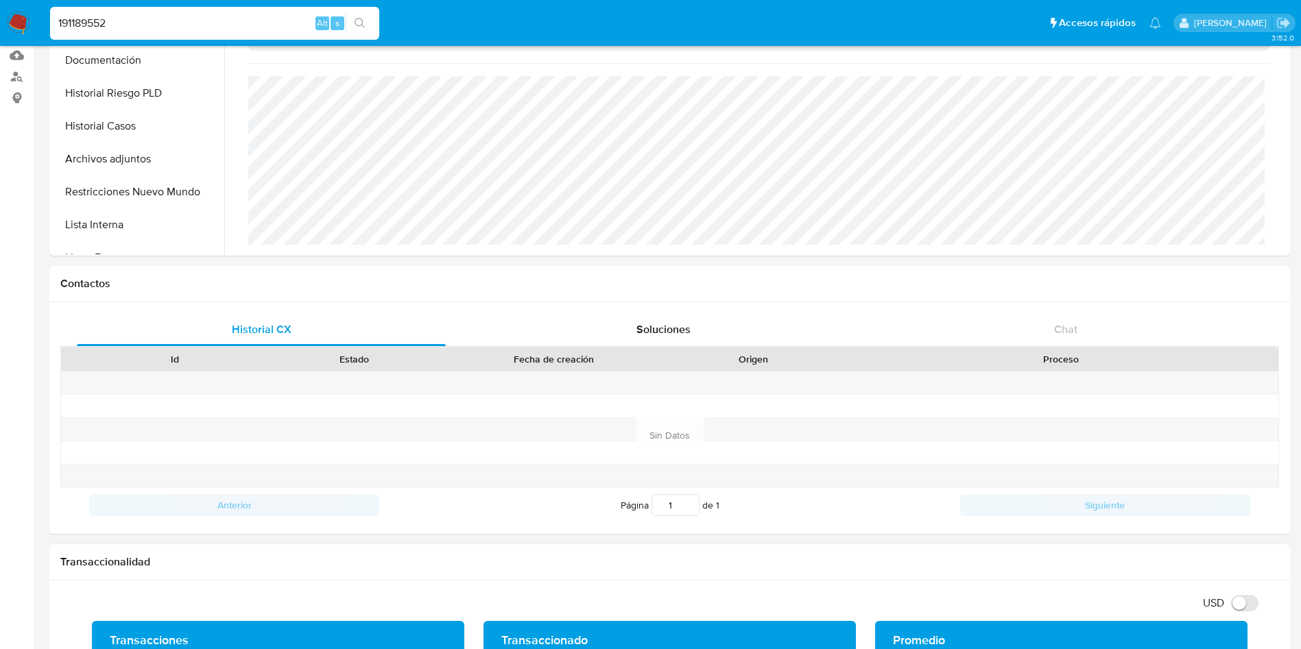
type input "191189552"
